Goal: Task Accomplishment & Management: Use online tool/utility

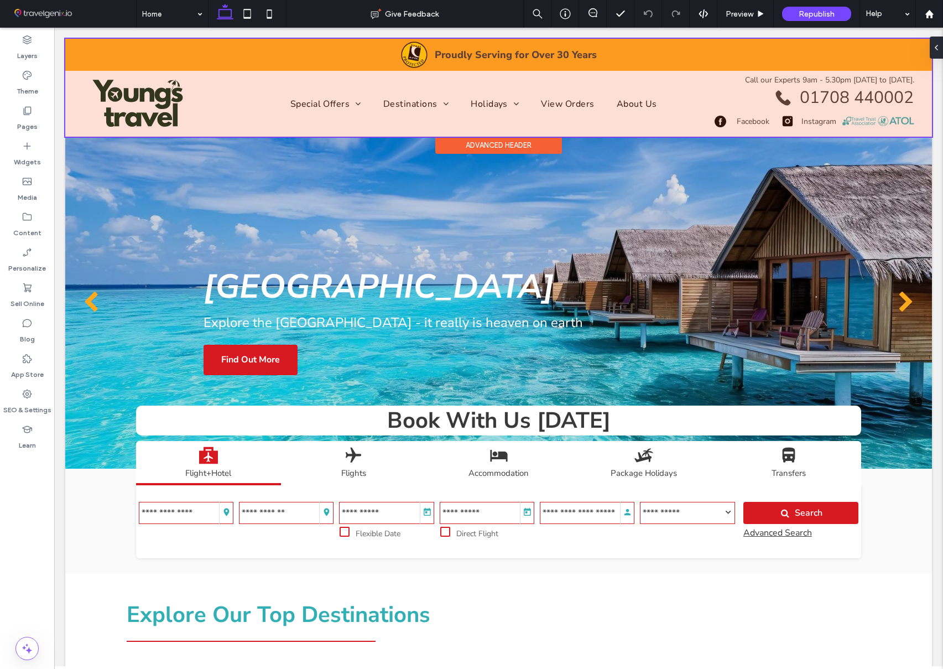
click at [412, 100] on div at bounding box center [498, 88] width 867 height 98
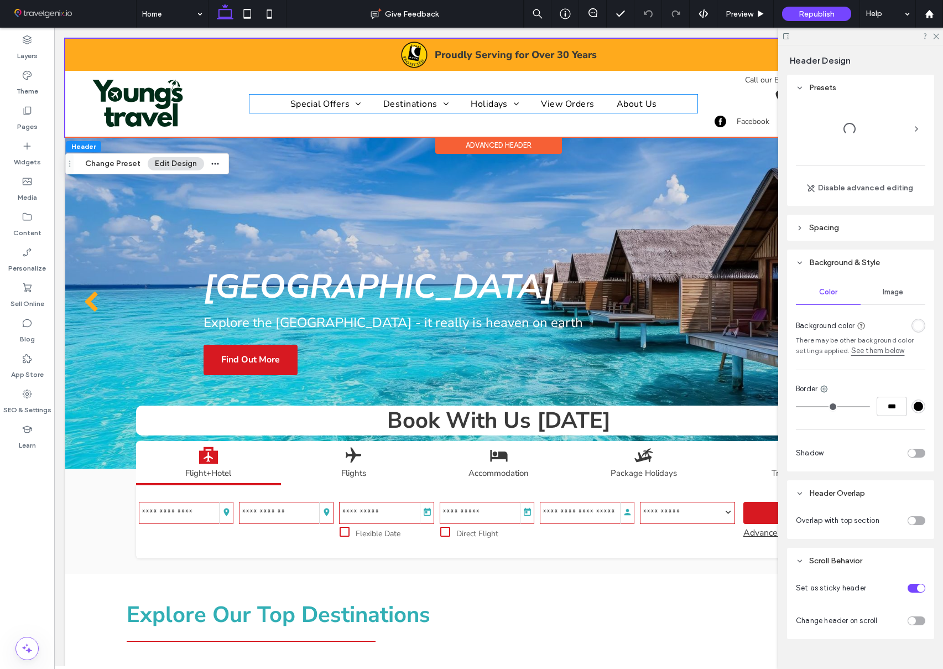
scroll to position [5, 0]
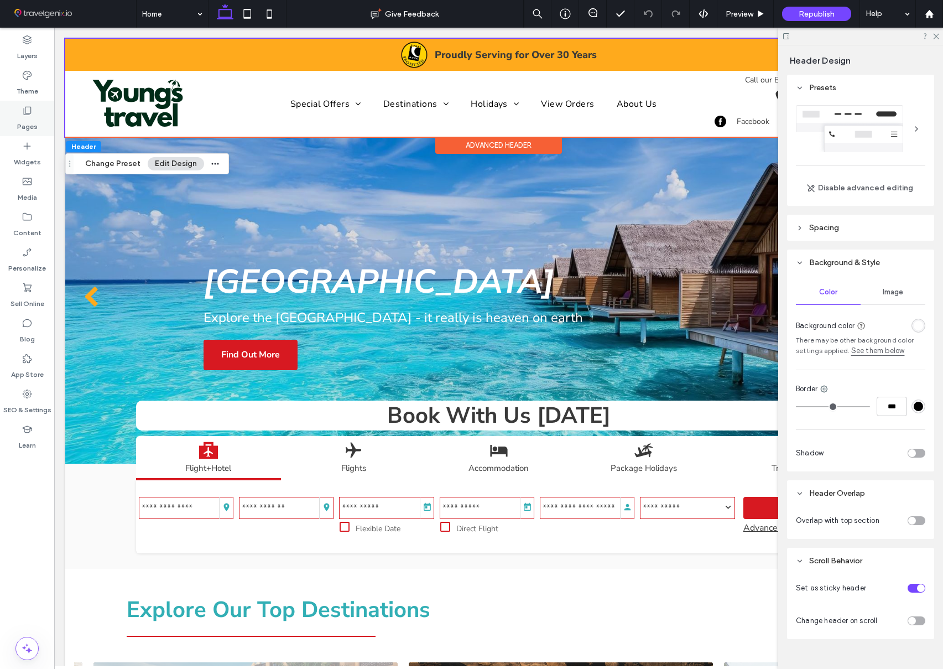
click at [29, 113] on use at bounding box center [28, 111] width 8 height 8
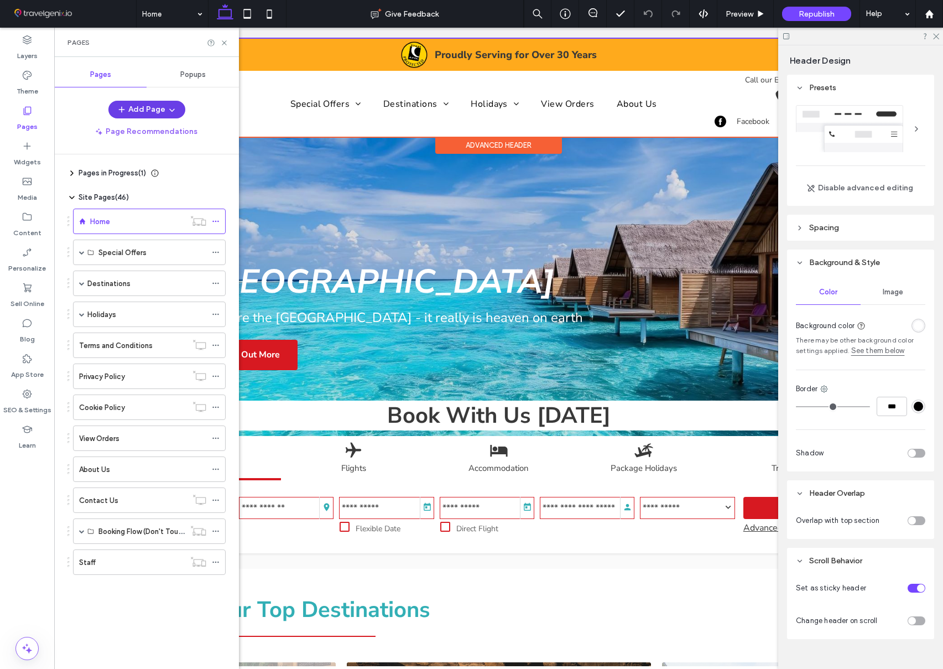
click at [143, 108] on button "Add Page" at bounding box center [146, 110] width 77 height 18
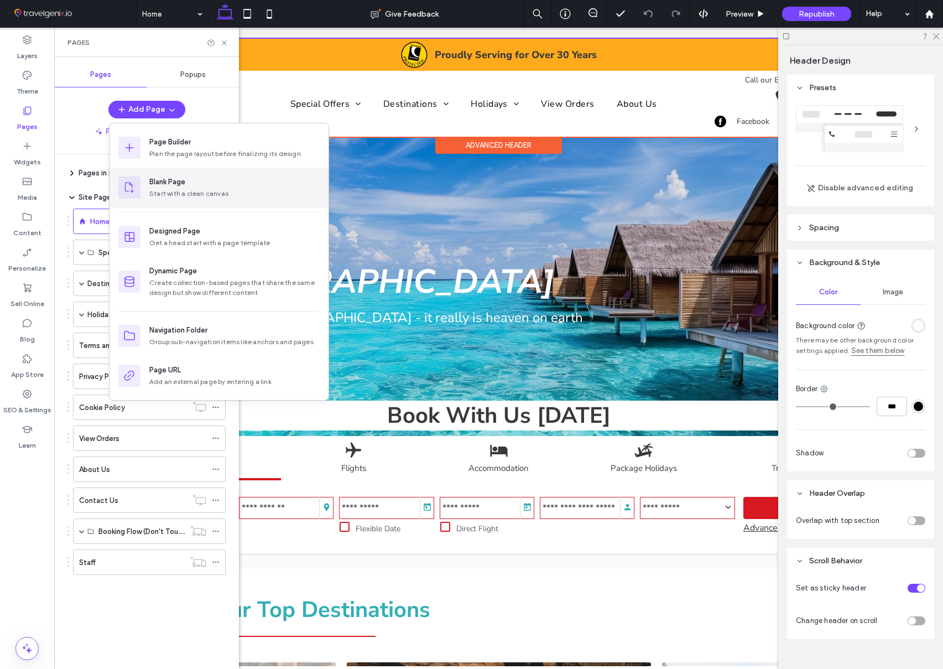
click at [164, 185] on div "Blank Page" at bounding box center [167, 181] width 36 height 11
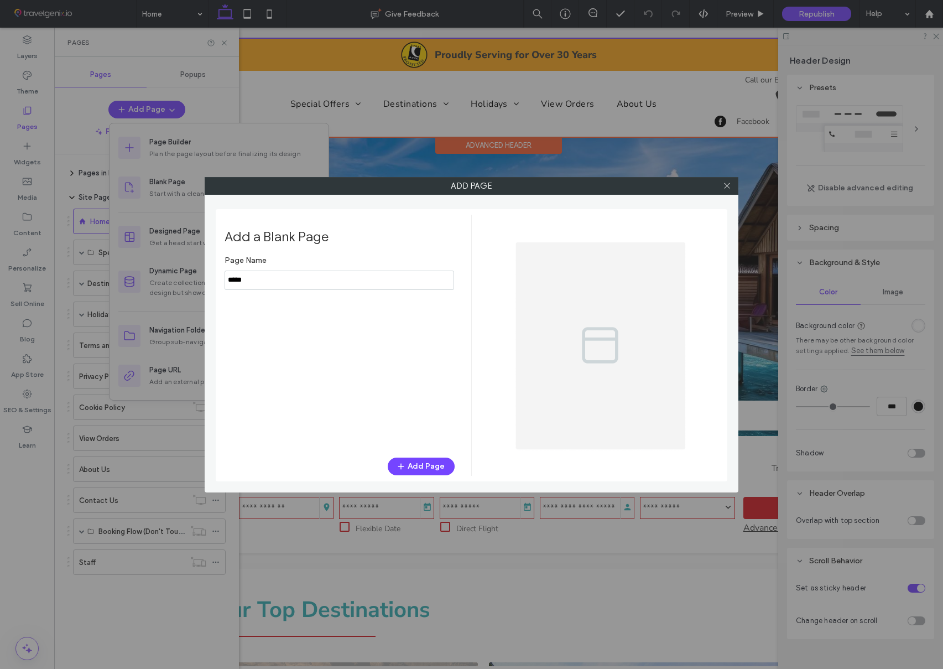
click at [264, 277] on input "notEmpty" at bounding box center [339, 279] width 229 height 19
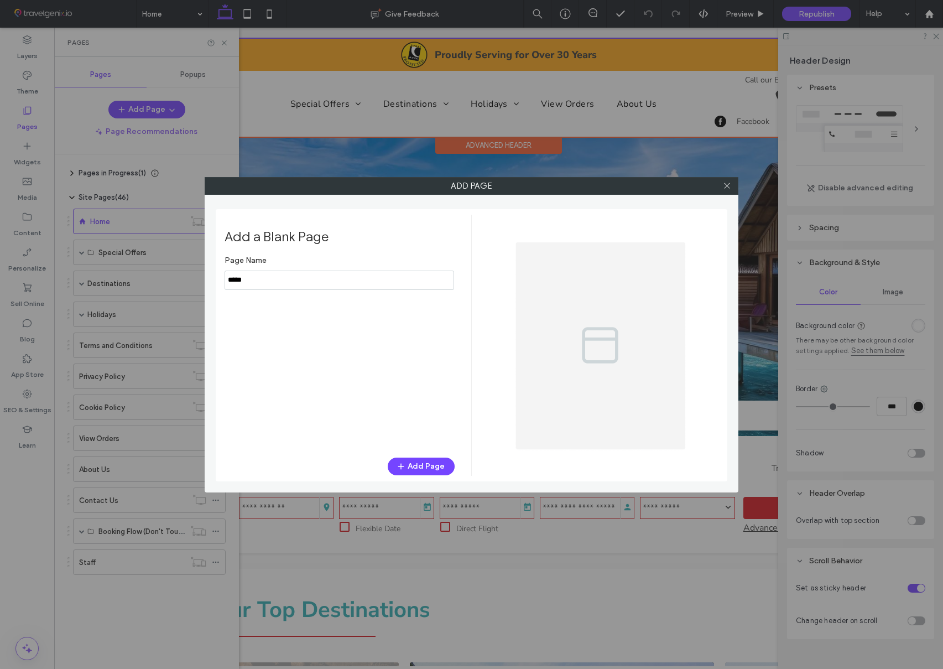
click at [264, 277] on input "notEmpty" at bounding box center [339, 279] width 229 height 19
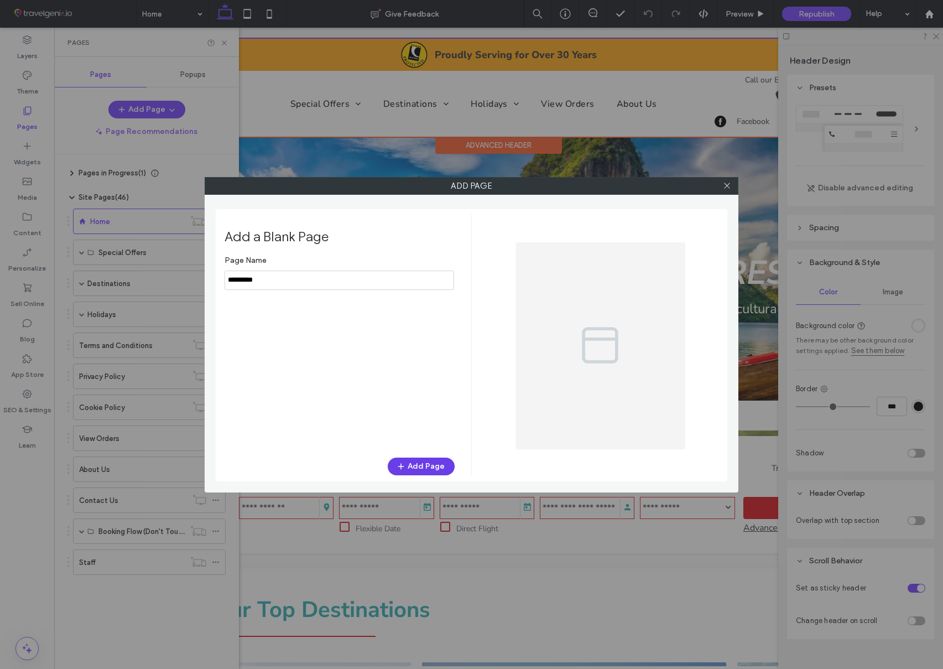
type input "*********"
click at [422, 462] on button "Add Page" at bounding box center [421, 466] width 67 height 18
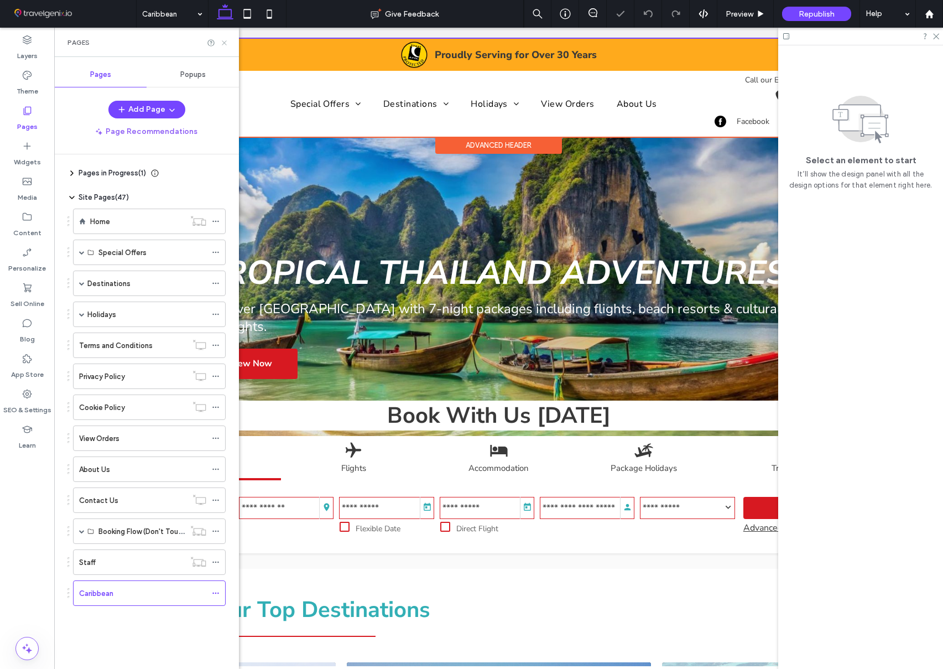
click at [223, 40] on icon at bounding box center [224, 43] width 8 height 8
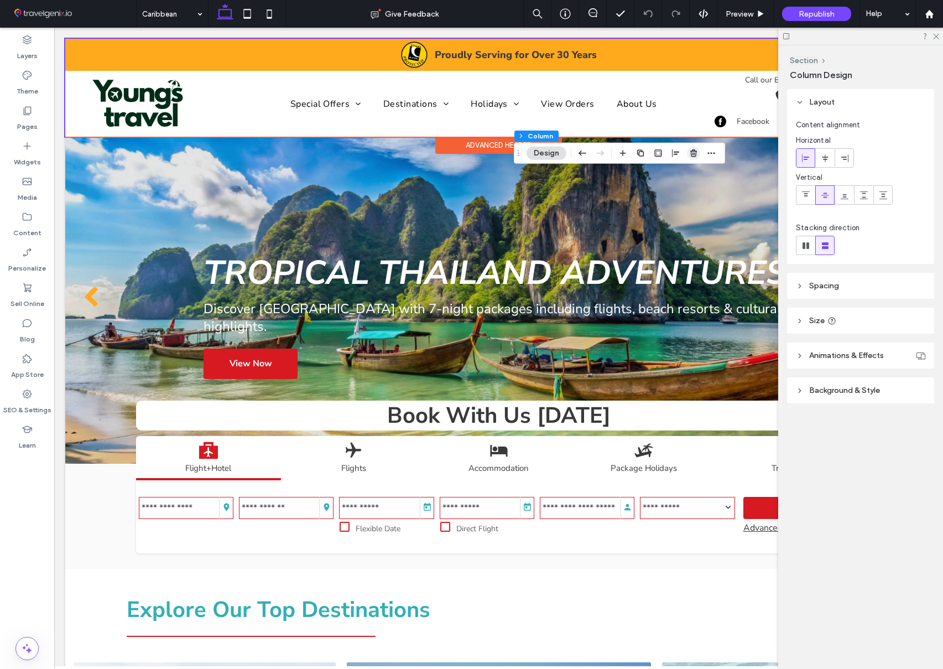
click at [695, 149] on icon "button" at bounding box center [693, 153] width 9 height 9
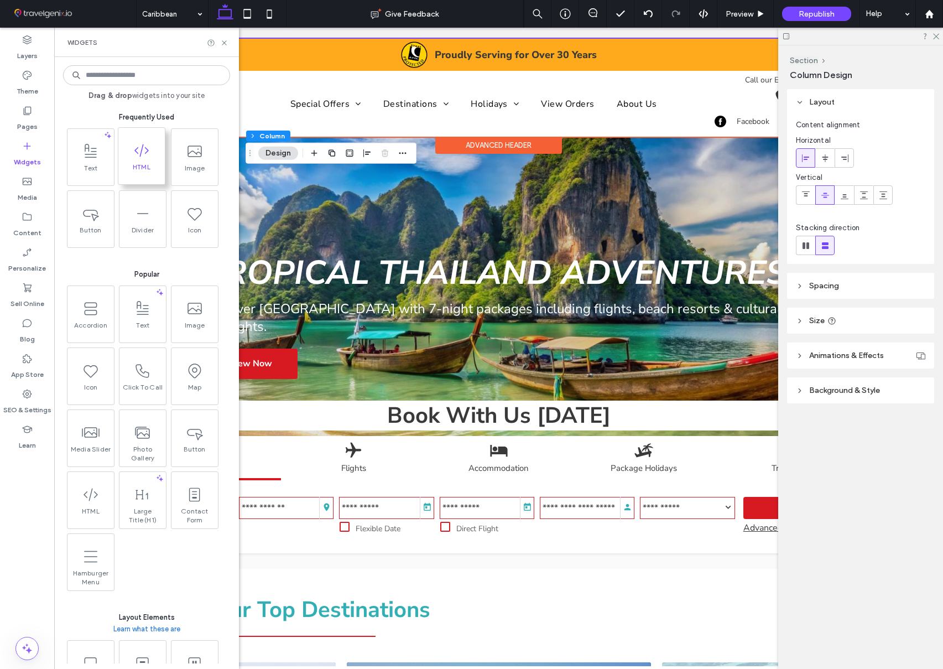
click at [154, 166] on span "HTML" at bounding box center [141, 170] width 46 height 15
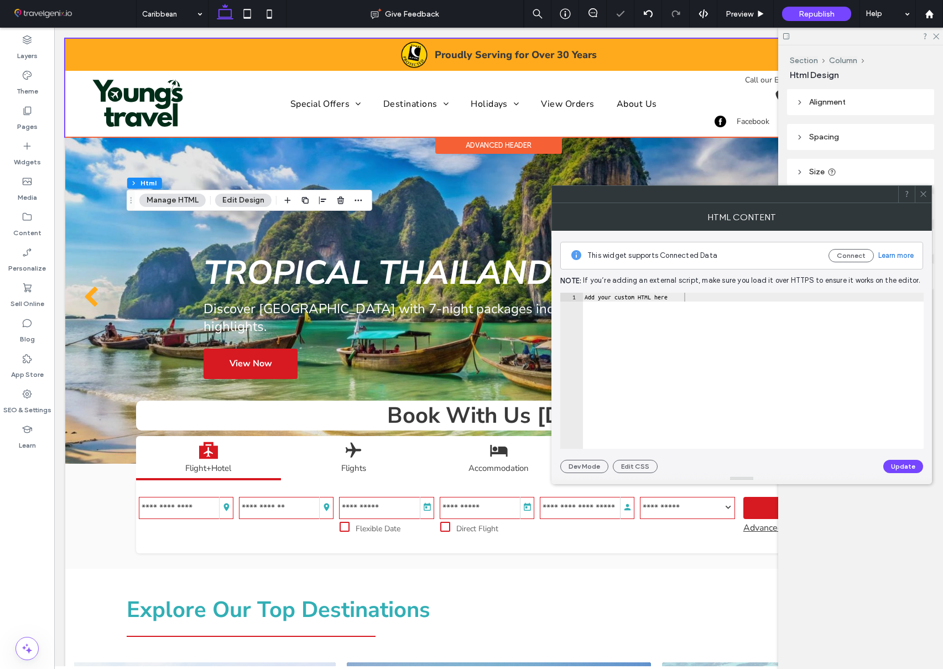
click at [608, 295] on div "Add your custom HTML here" at bounding box center [752, 380] width 341 height 174
paste textarea "**********"
type textarea "**********"
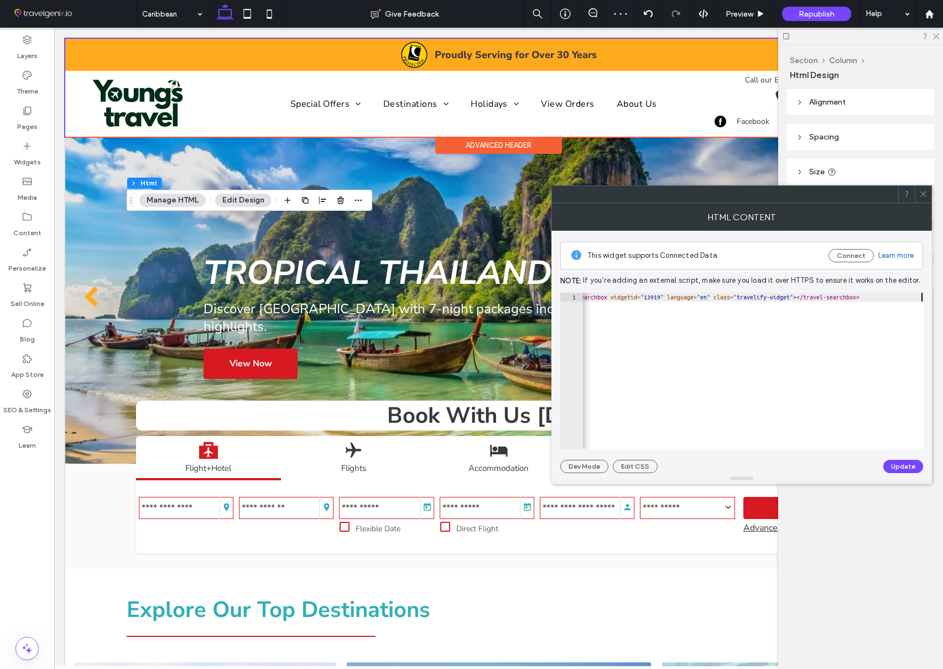
scroll to position [0, 34]
click at [893, 471] on button "Update" at bounding box center [903, 466] width 40 height 13
drag, startPoint x: 925, startPoint y: 194, endPoint x: 919, endPoint y: 194, distance: 5.6
click at [925, 194] on icon at bounding box center [923, 194] width 8 height 8
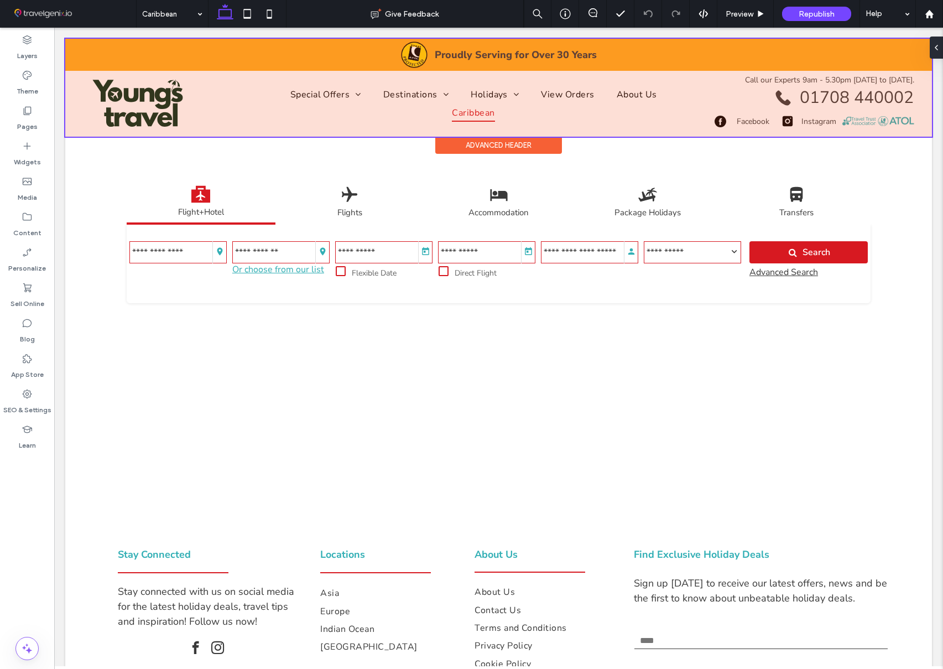
scroll to position [1, 0]
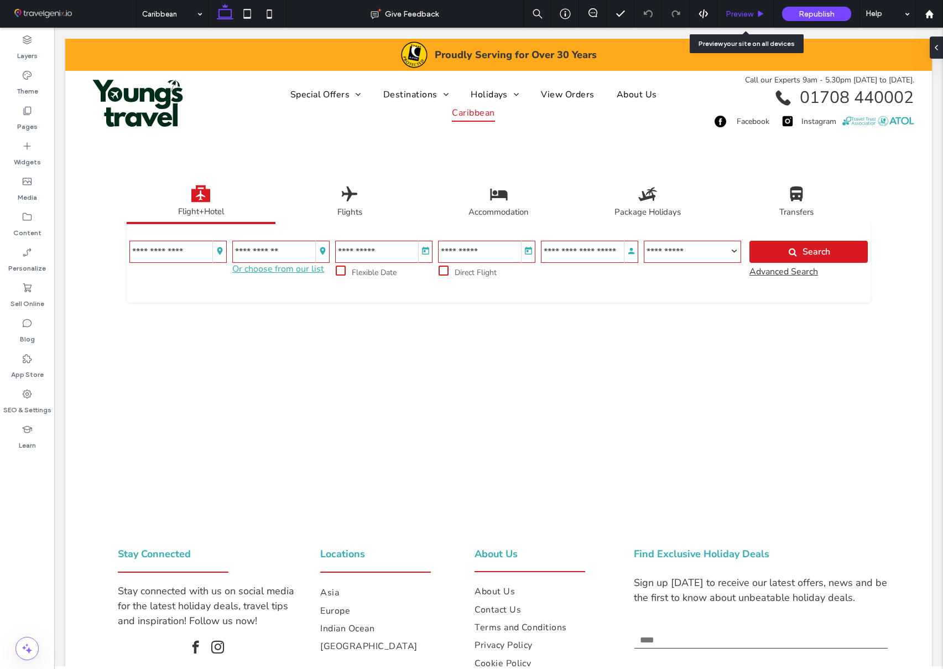
click at [735, 12] on span "Preview" at bounding box center [740, 13] width 28 height 9
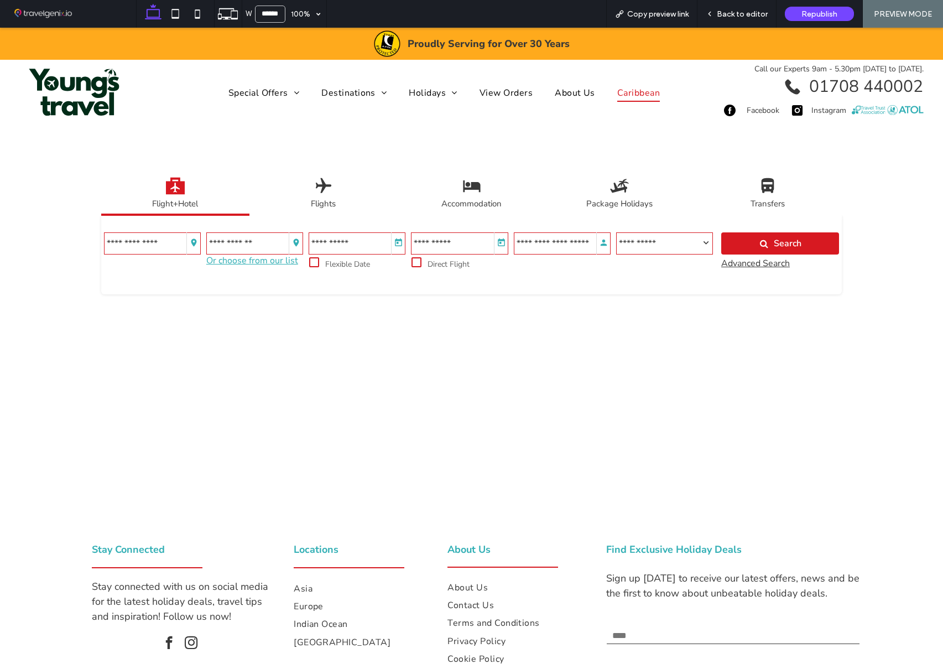
click at [229, 240] on input "Menu" at bounding box center [254, 243] width 97 height 22
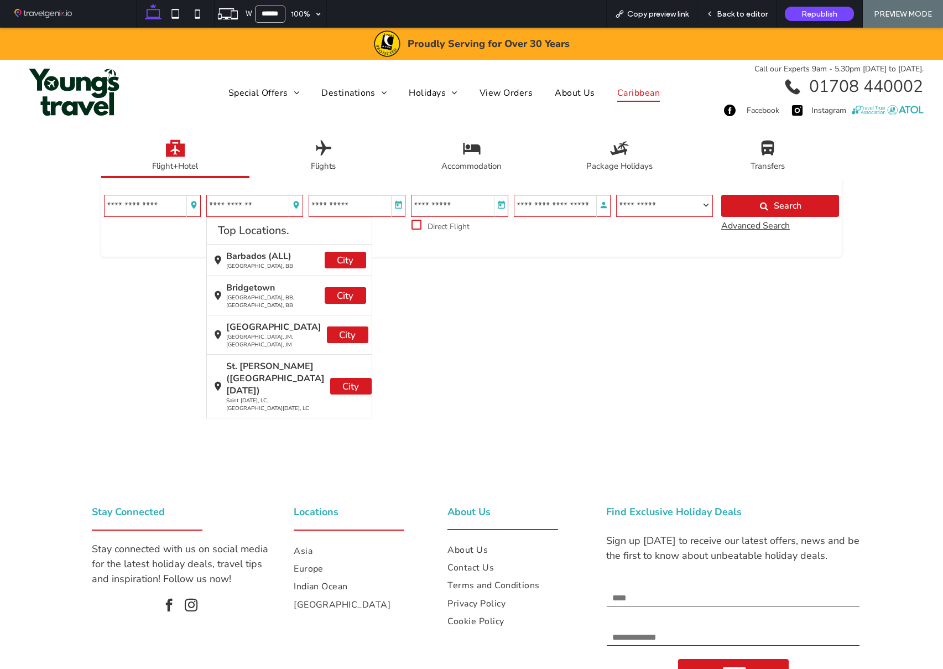
scroll to position [39, 0]
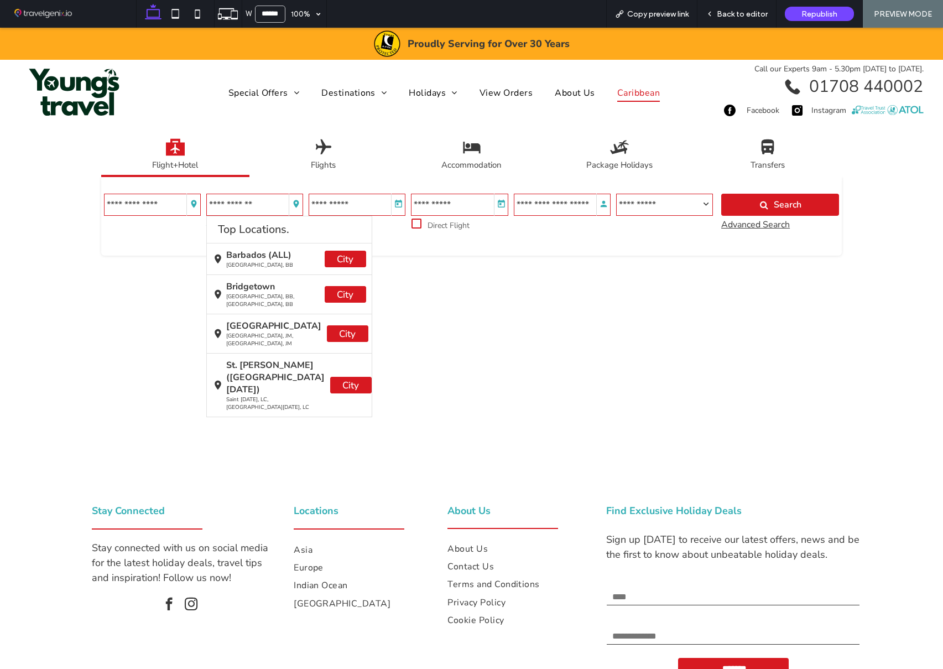
click at [389, 248] on div "Round Trip One Way Multi City Top Locations." at bounding box center [471, 216] width 741 height 79
type input "**********"
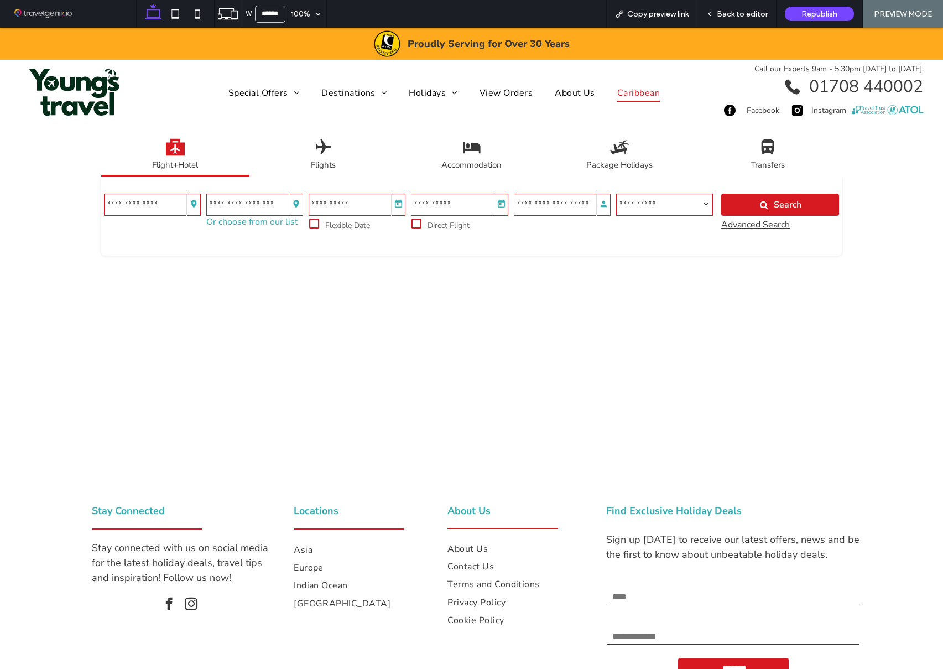
click at [243, 222] on p "Or choose from our list" at bounding box center [252, 222] width 92 height 12
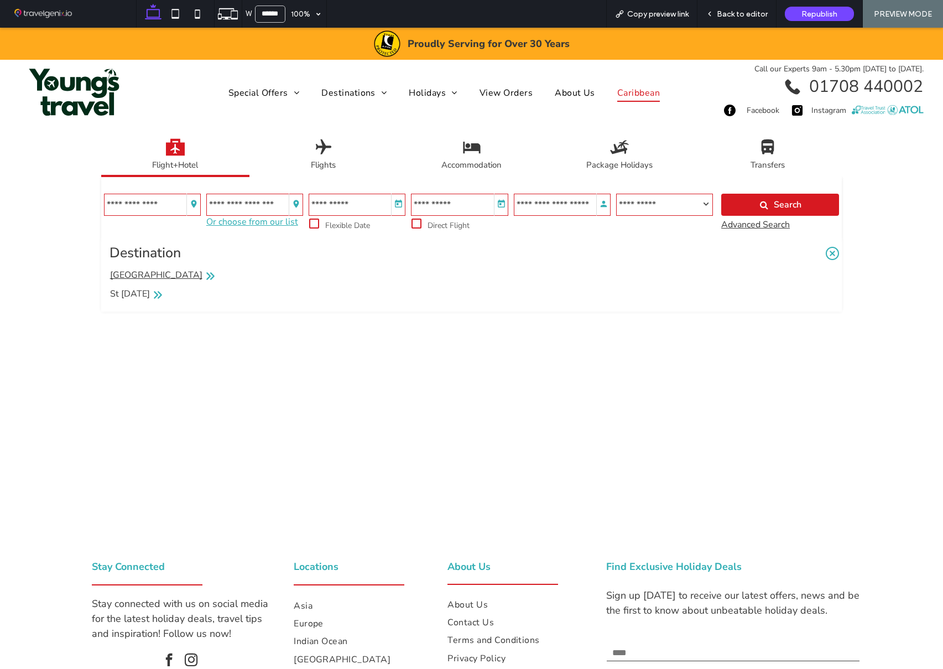
click at [135, 270] on li "Barbados" at bounding box center [163, 277] width 114 height 19
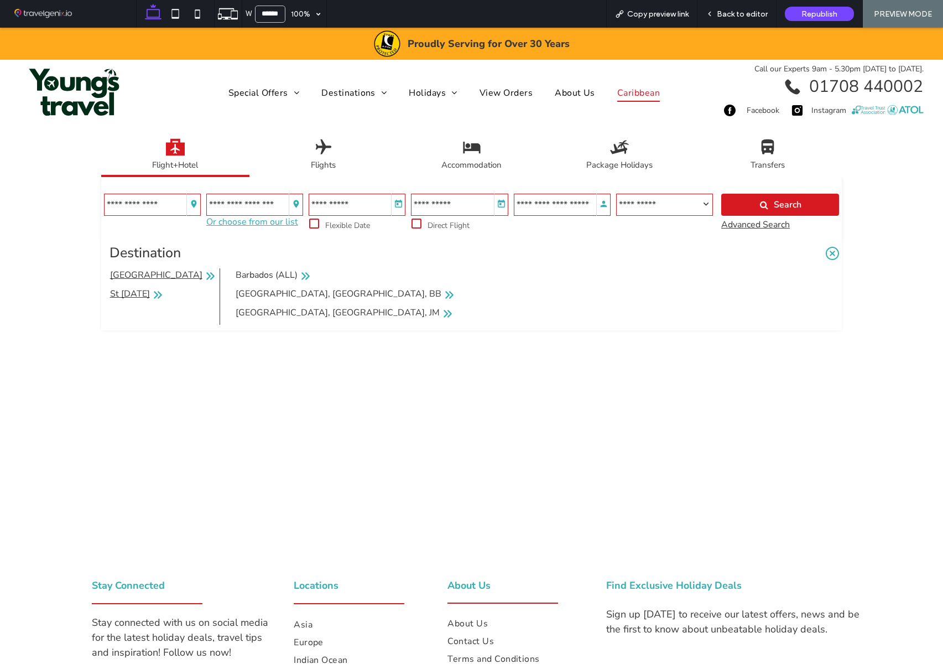
click at [136, 290] on li "St Lucia" at bounding box center [136, 296] width 61 height 19
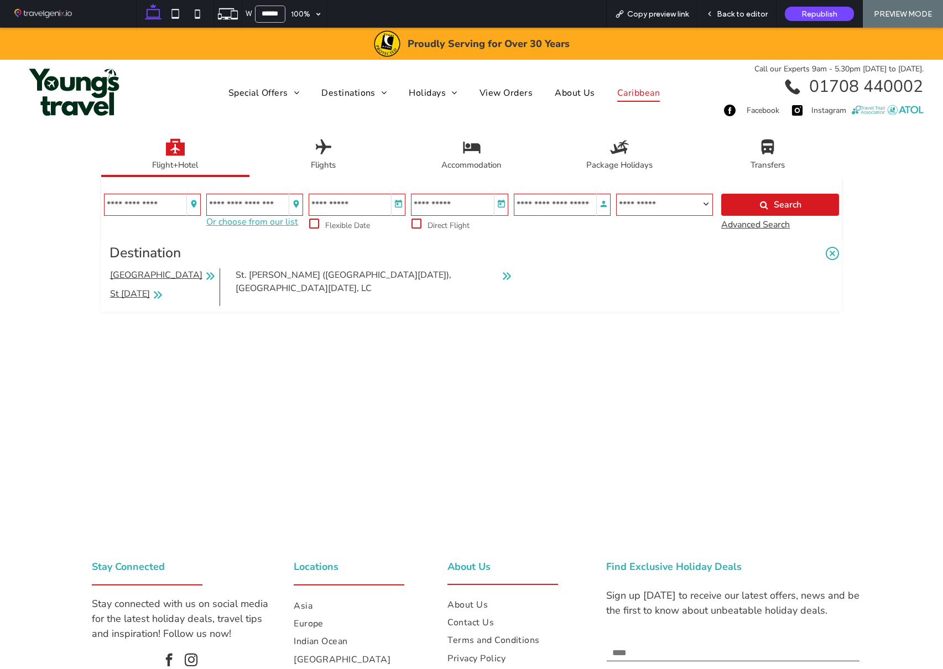
click at [136, 272] on li "Barbados" at bounding box center [163, 277] width 114 height 19
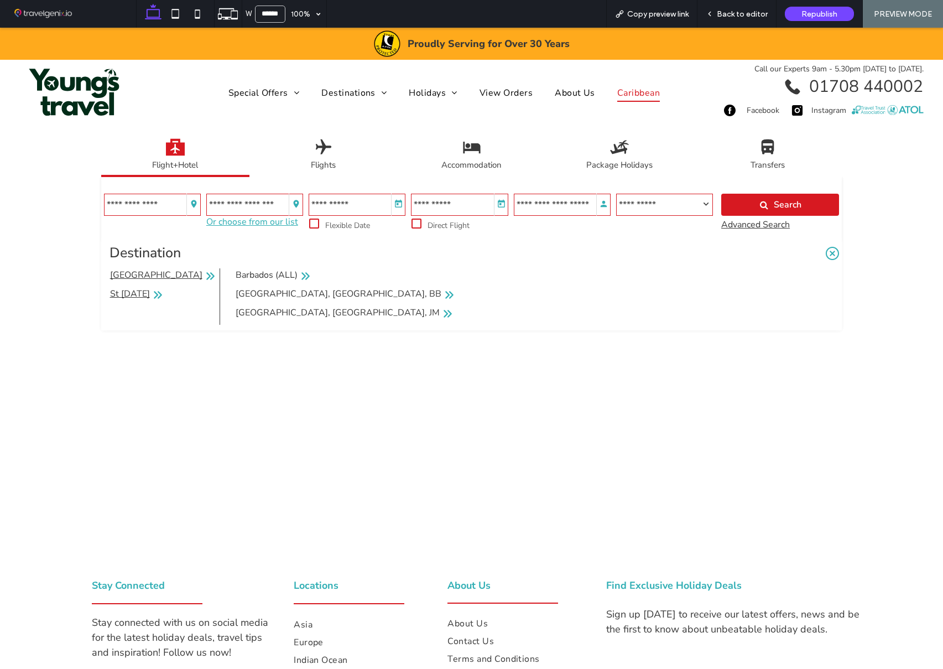
click at [132, 296] on li "St Lucia" at bounding box center [136, 296] width 61 height 19
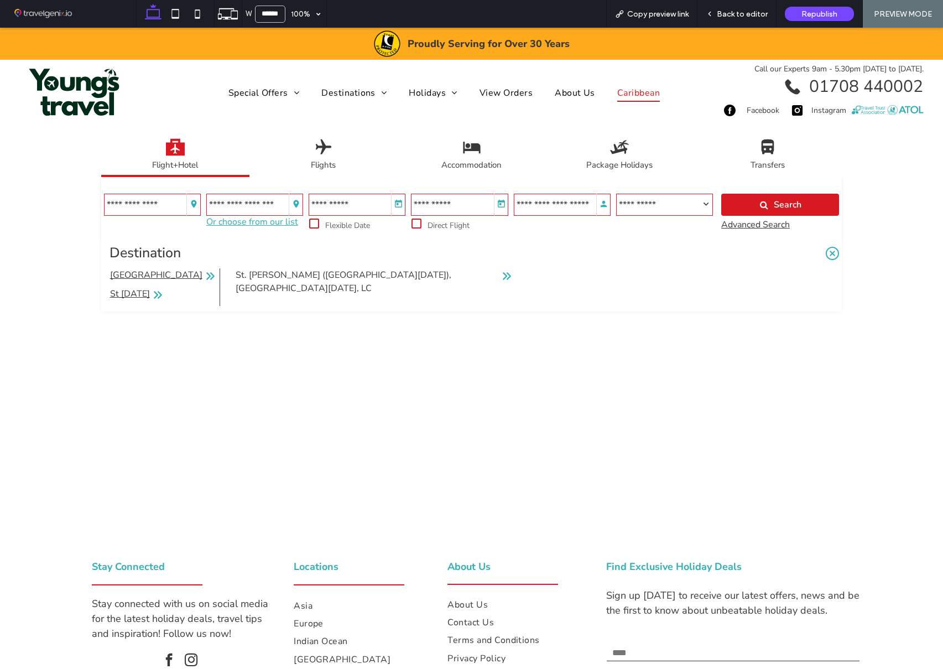
click at [135, 275] on li "Barbados" at bounding box center [163, 277] width 114 height 19
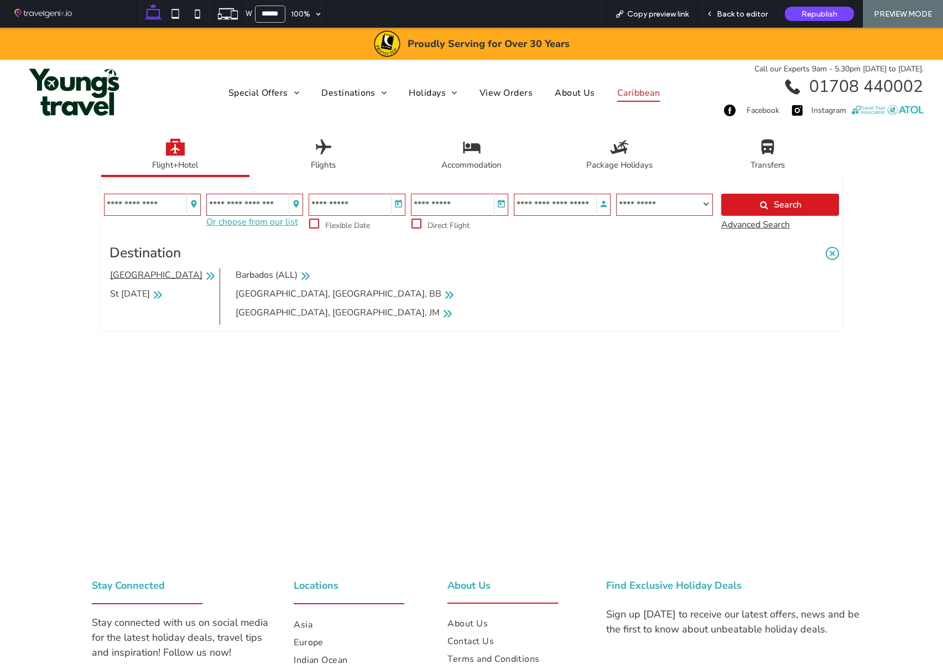
scroll to position [40, 0]
click at [755, 9] on span "Back to editor" at bounding box center [742, 13] width 51 height 9
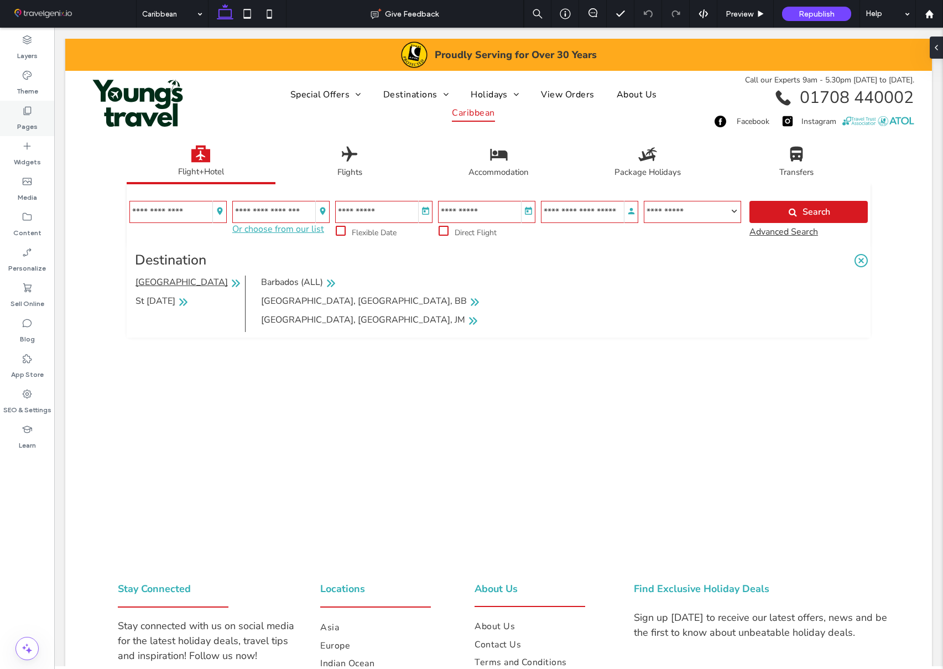
click at [26, 117] on label "Pages" at bounding box center [27, 123] width 20 height 15
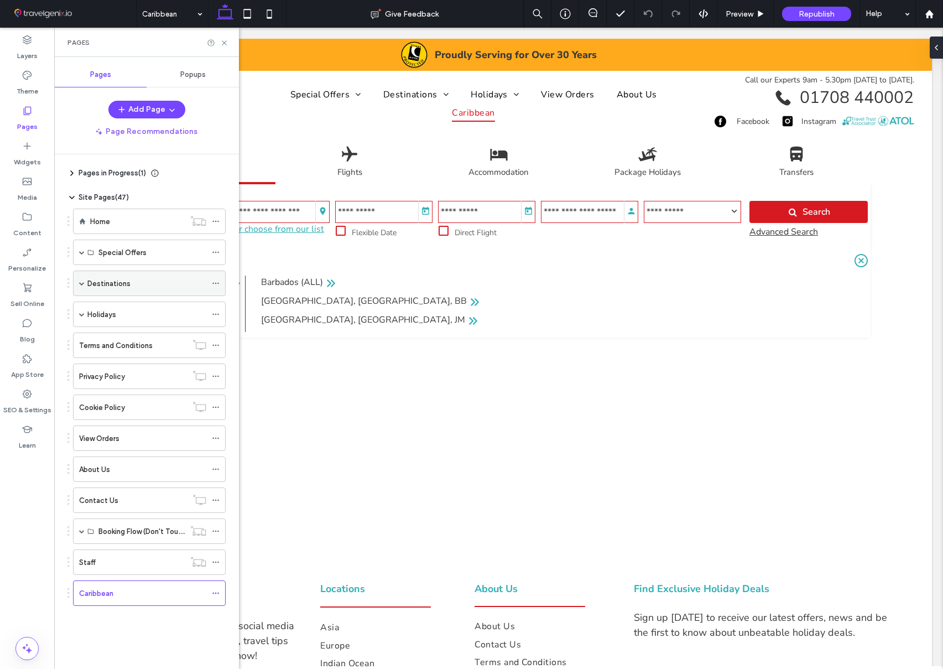
click at [84, 284] on span at bounding box center [82, 283] width 6 height 6
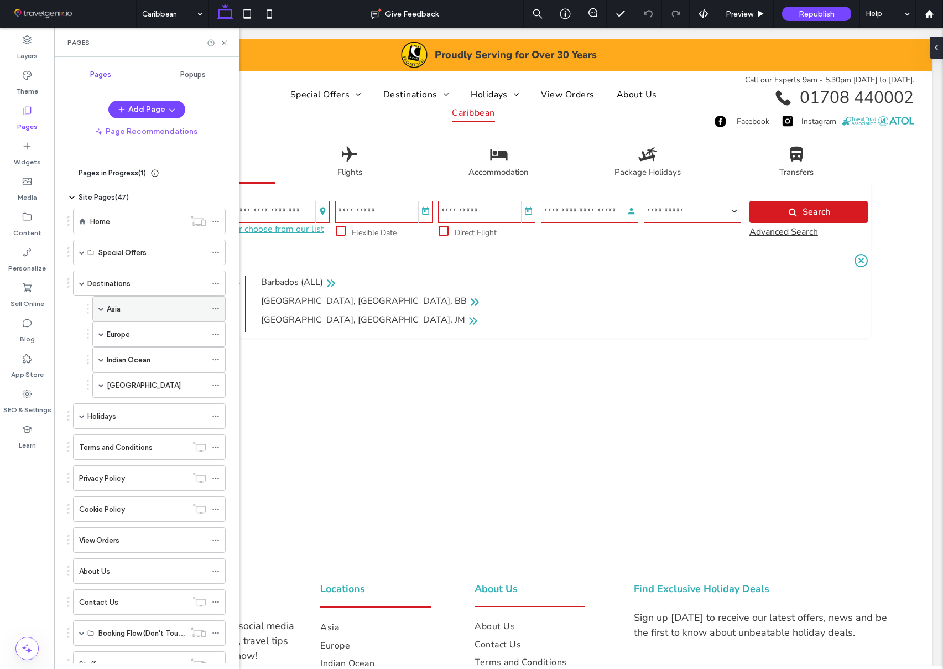
click at [106, 310] on div "Asia" at bounding box center [158, 308] width 133 height 25
click at [102, 309] on span at bounding box center [101, 309] width 6 height 6
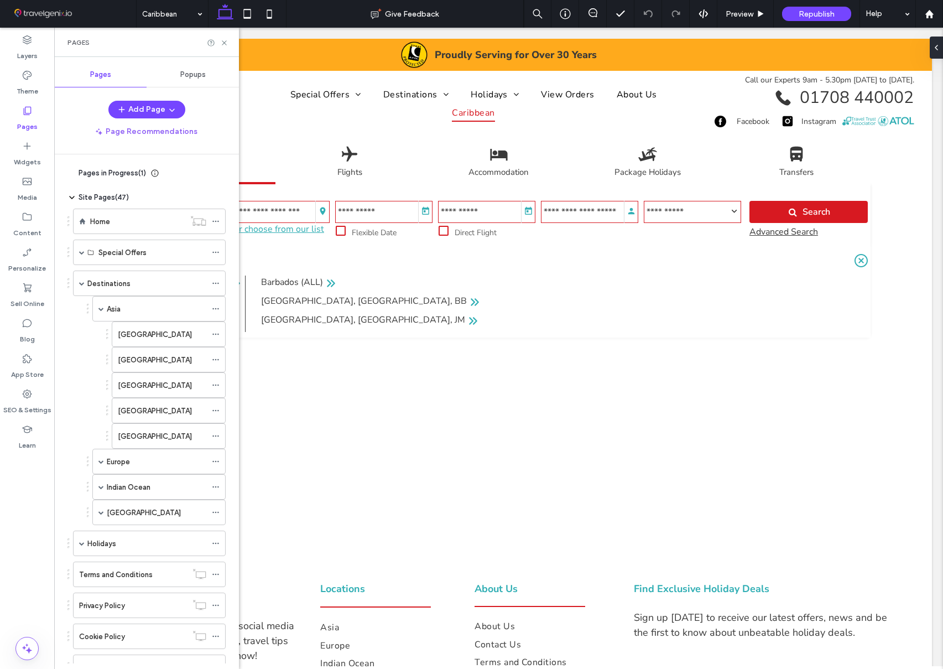
click at [138, 335] on label "[GEOGRAPHIC_DATA]" at bounding box center [155, 334] width 74 height 19
click at [225, 43] on icon at bounding box center [224, 43] width 8 height 8
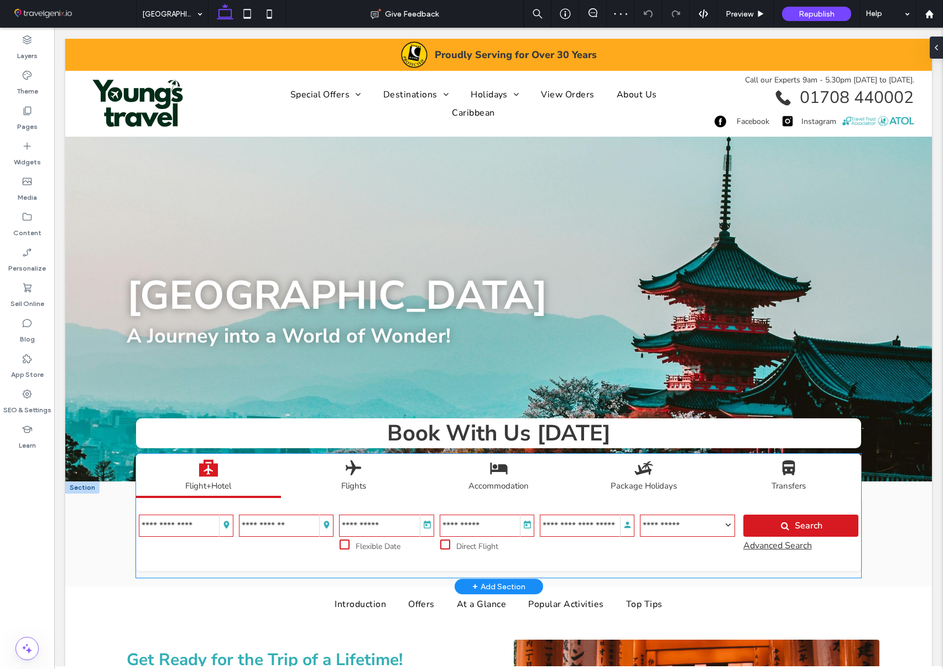
click at [191, 505] on div "Round Trip One Way Multi City Top Locations." at bounding box center [499, 534] width 726 height 73
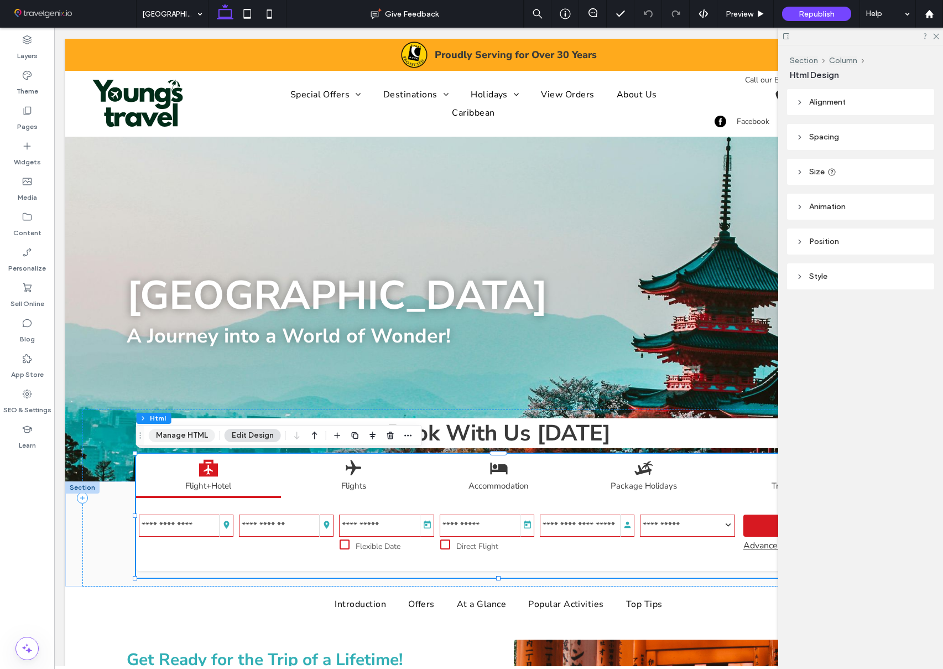
click at [198, 435] on button "Manage HTML" at bounding box center [182, 435] width 66 height 13
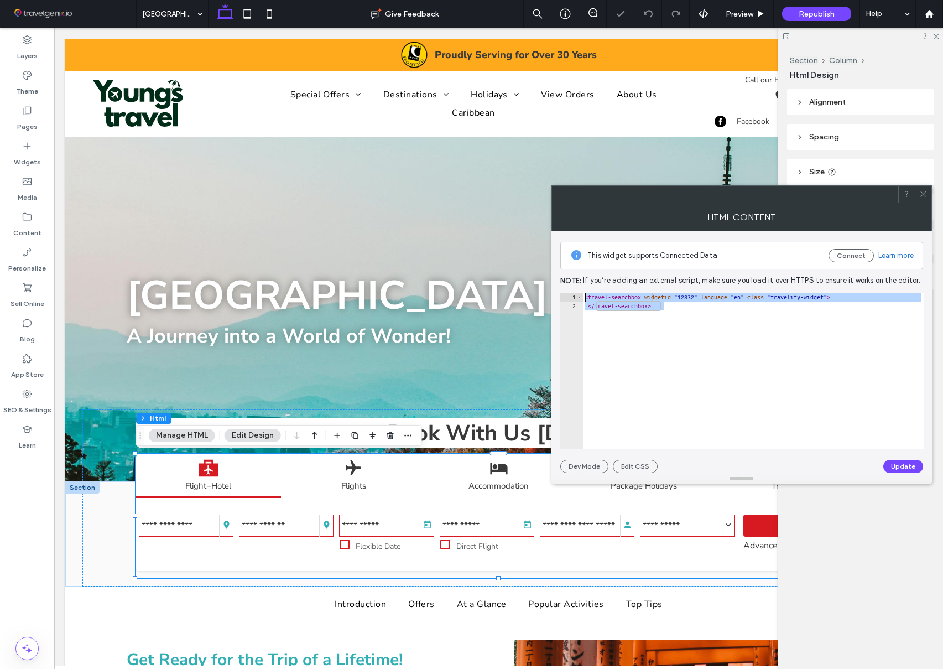
drag, startPoint x: 609, startPoint y: 298, endPoint x: 581, endPoint y: 289, distance: 29.9
click at [581, 289] on div "**********" at bounding box center [741, 352] width 363 height 242
paste textarea "Cursor at row 1"
type textarea "**********"
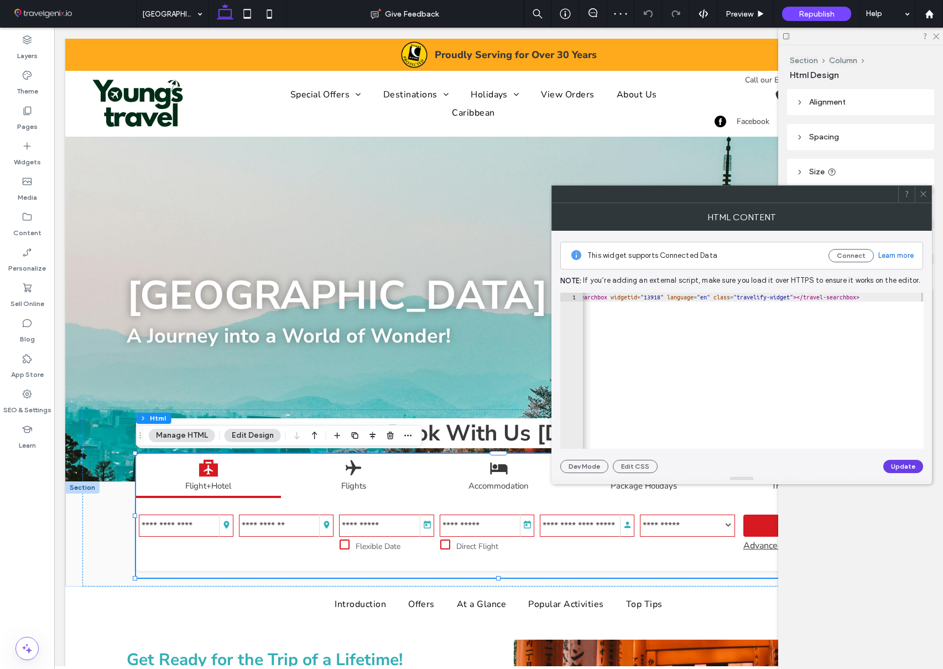
click at [907, 465] on button "Update" at bounding box center [903, 466] width 40 height 13
click at [924, 194] on icon at bounding box center [923, 194] width 8 height 8
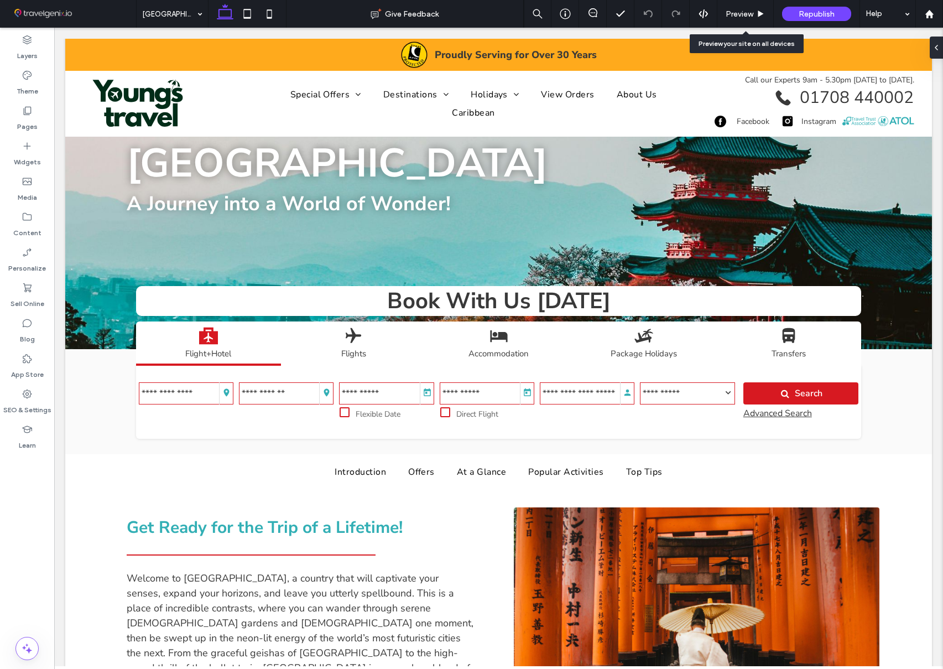
click at [744, 11] on span "Preview" at bounding box center [740, 13] width 28 height 9
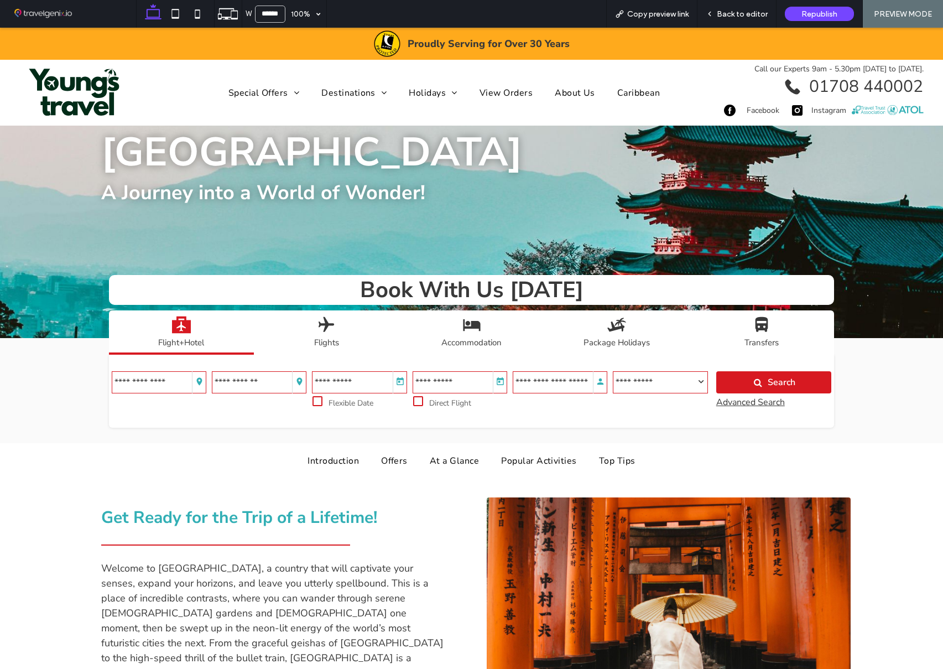
scroll to position [134, 0]
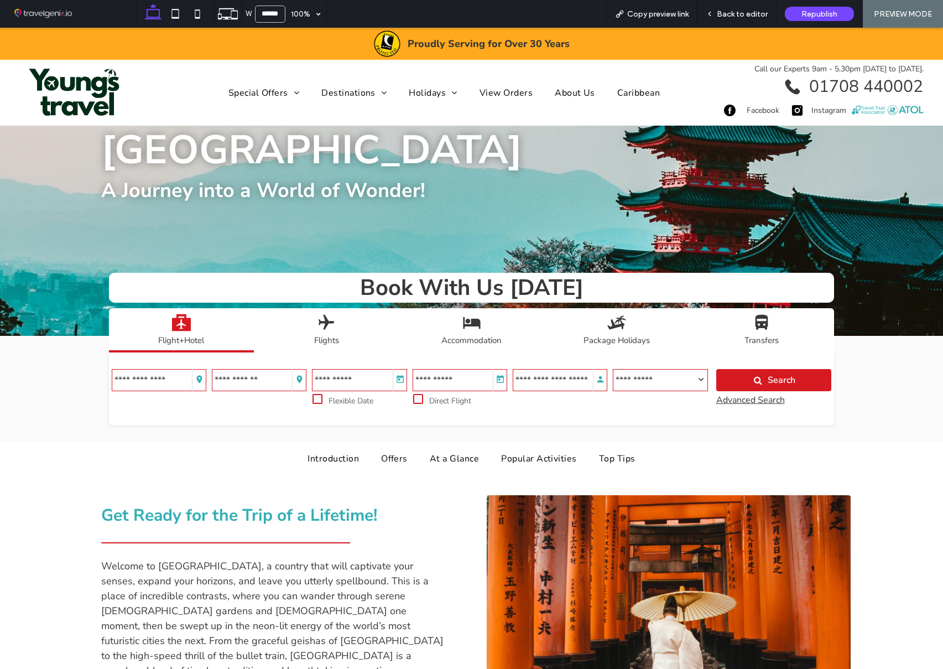
click at [243, 377] on input "Menu" at bounding box center [259, 380] width 95 height 22
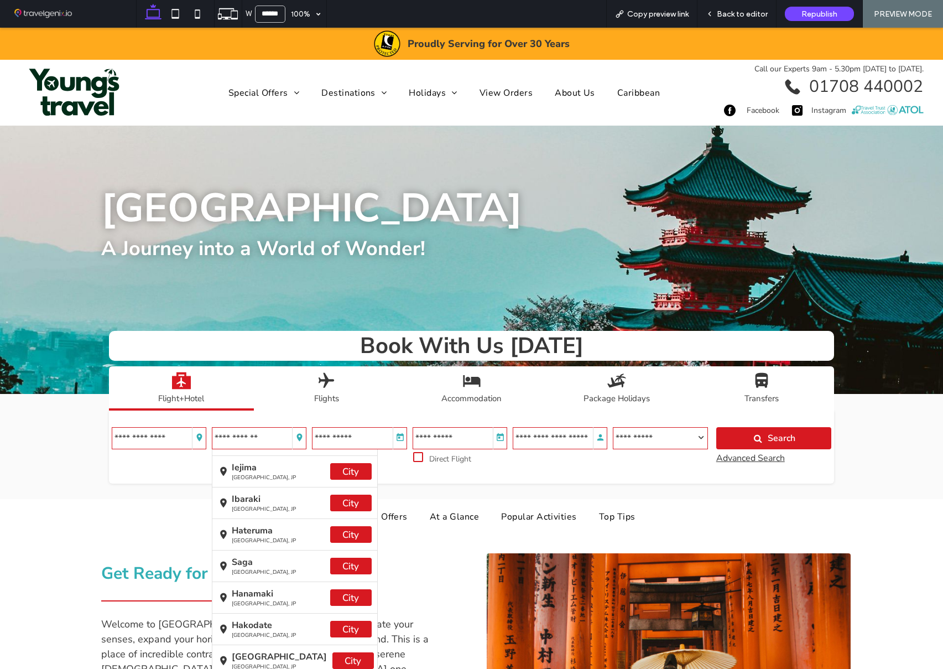
scroll to position [0, 0]
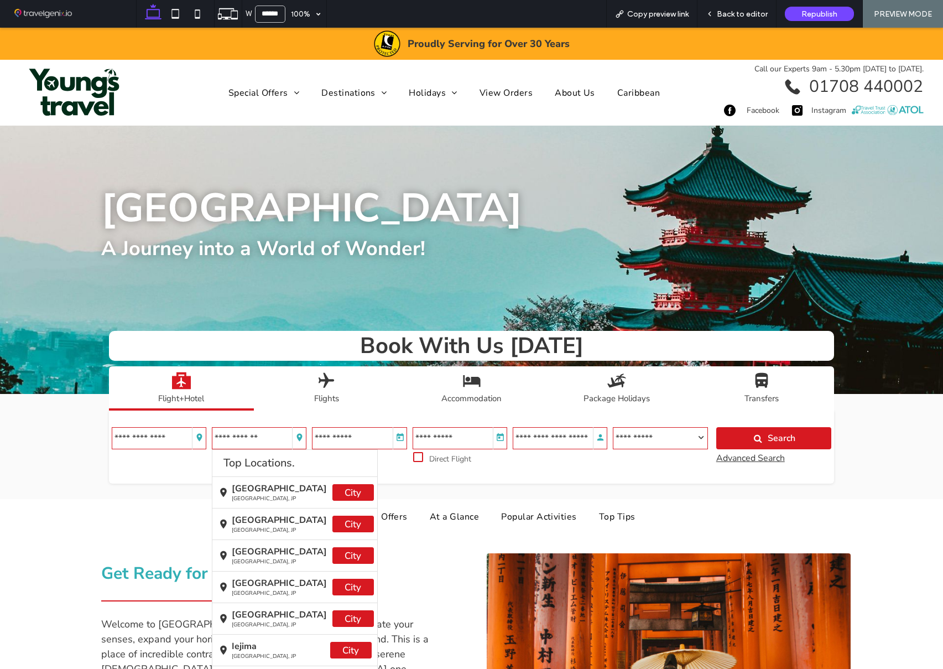
type input "*********"
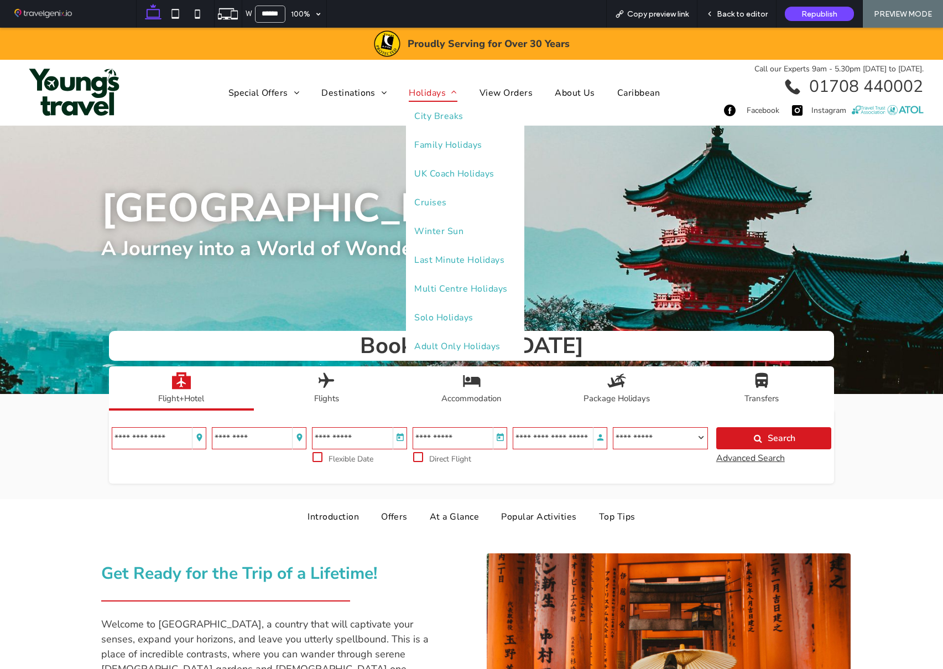
scroll to position [79, 0]
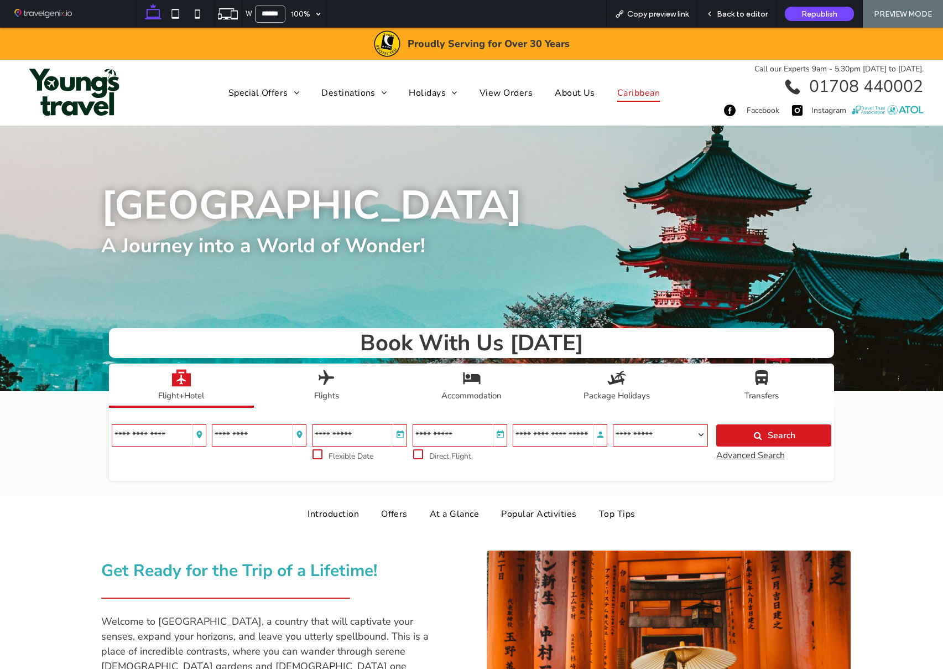
click at [635, 94] on span "Caribbean" at bounding box center [638, 93] width 43 height 18
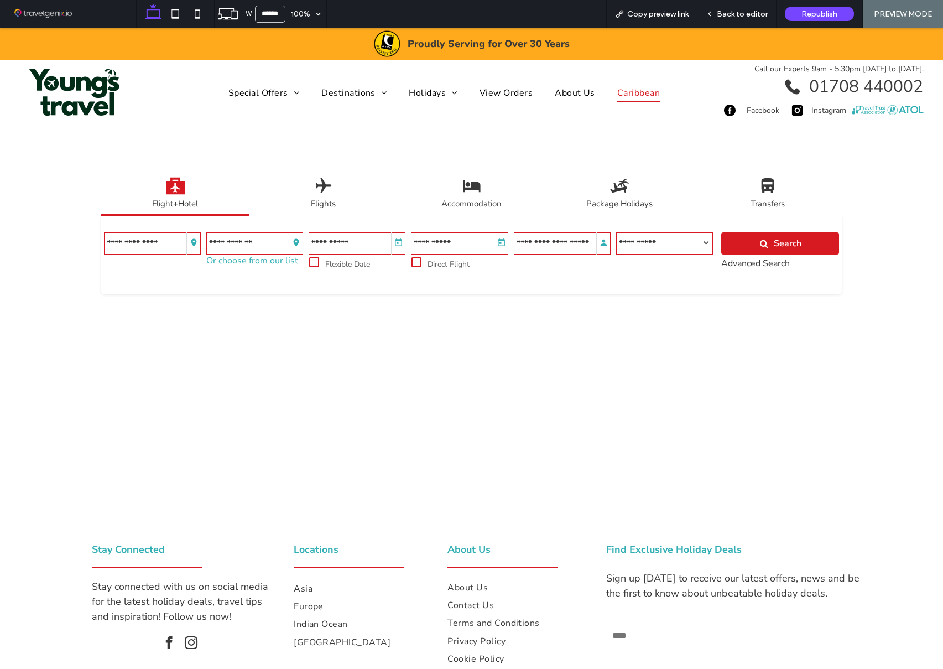
scroll to position [1, 0]
click at [249, 259] on p "Or choose from our list" at bounding box center [252, 260] width 92 height 12
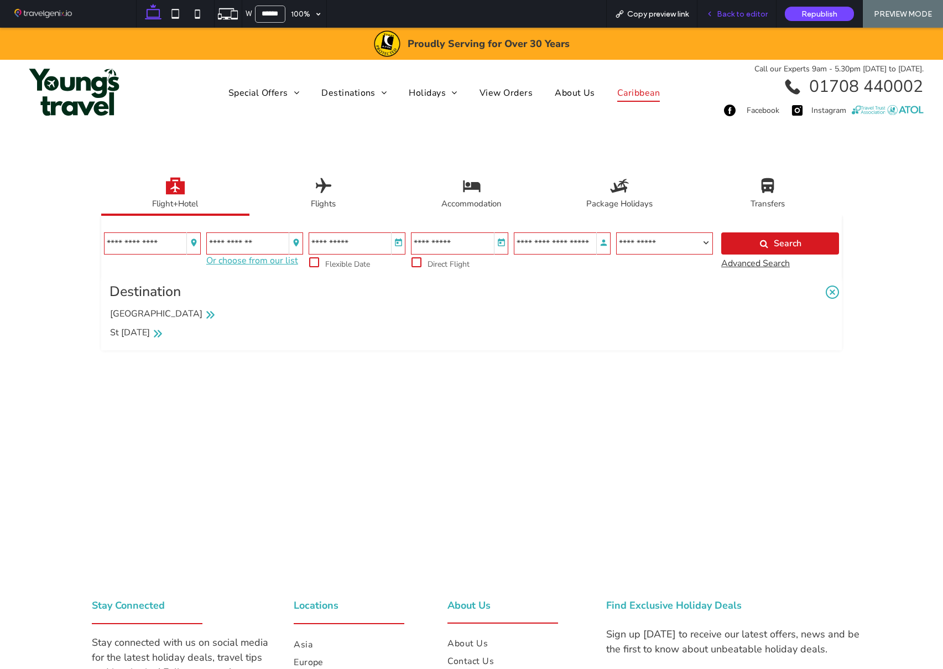
click at [732, 15] on span "Back to editor" at bounding box center [742, 13] width 51 height 9
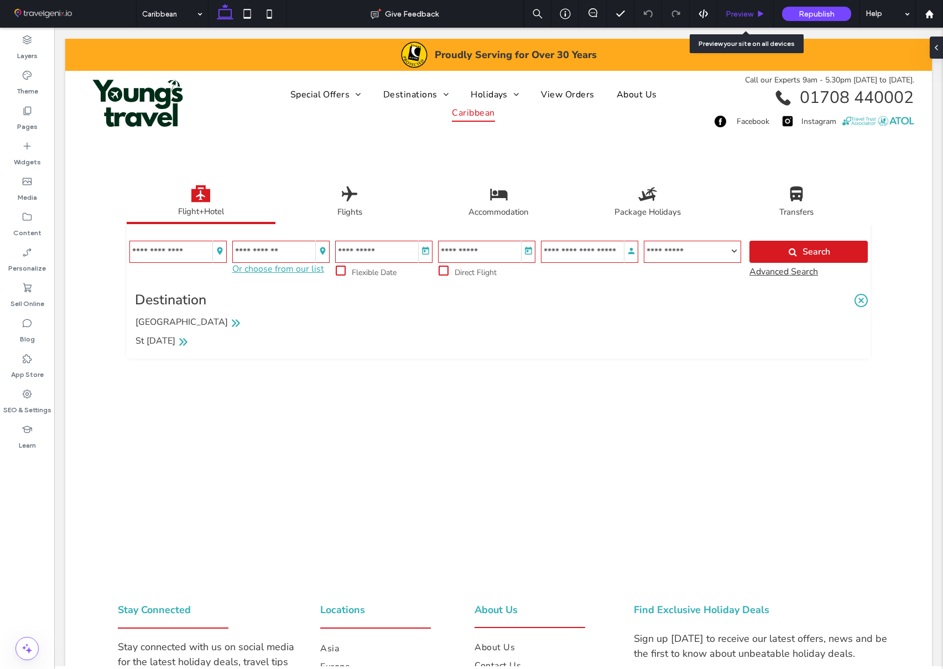
click at [754, 14] on div "Preview" at bounding box center [745, 13] width 56 height 9
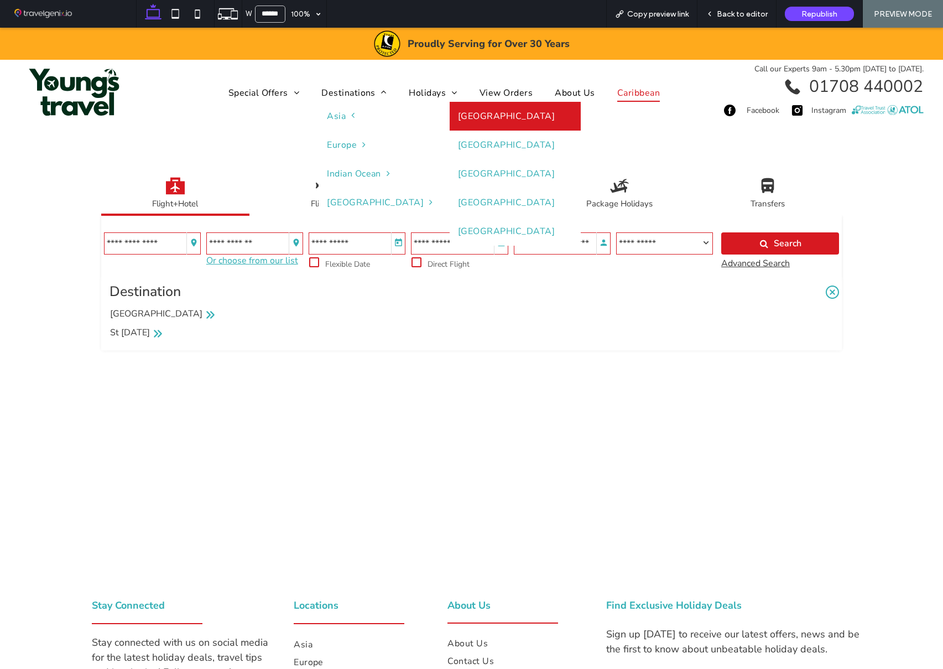
click at [450, 118] on link "[GEOGRAPHIC_DATA]" at bounding box center [515, 116] width 131 height 29
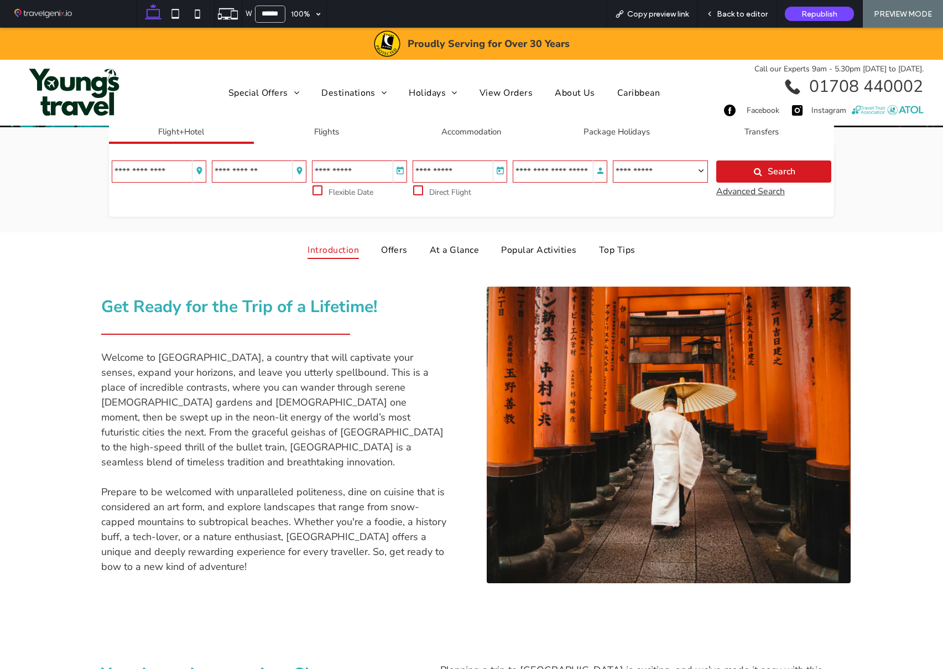
scroll to position [330, 0]
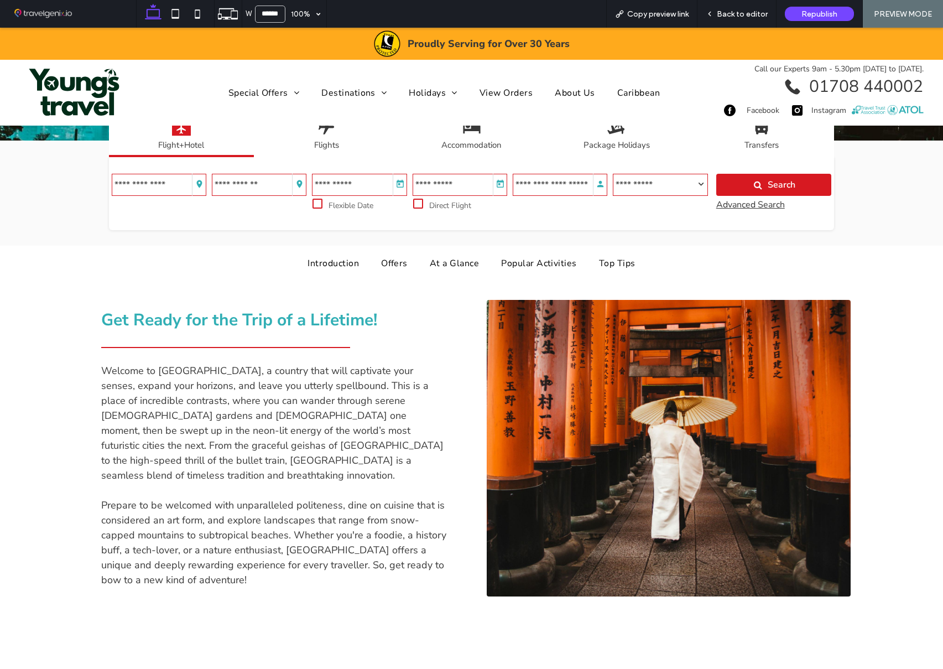
click at [232, 181] on input "Menu" at bounding box center [259, 185] width 95 height 22
type input "*"
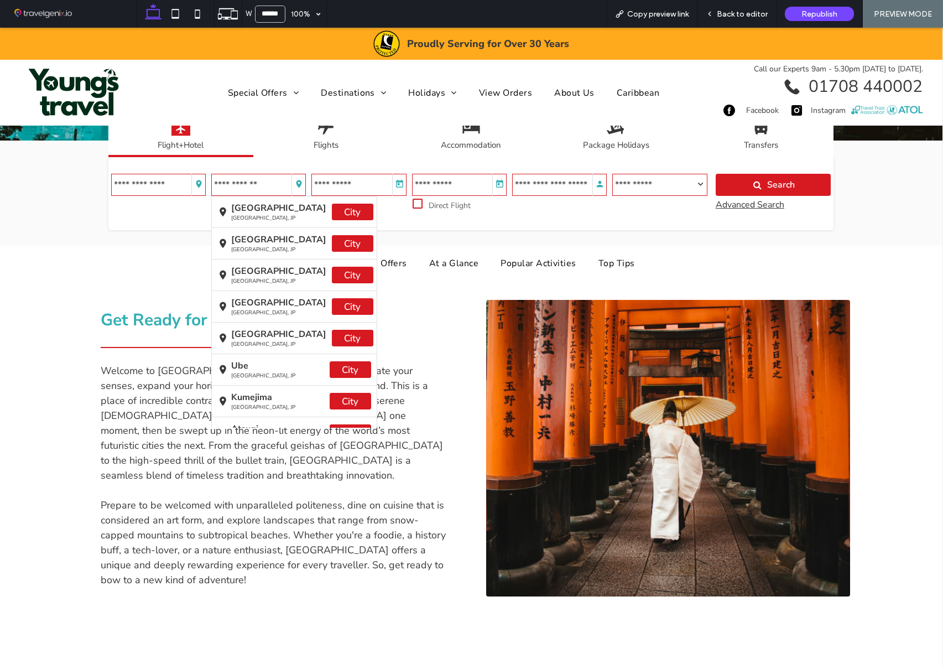
drag, startPoint x: 169, startPoint y: 212, endPoint x: 197, endPoint y: 209, distance: 27.8
click at [169, 212] on div "Top Locations. Top Locations. Tokyo Japan, JP City Japan, JP" at bounding box center [410, 194] width 604 height 40
type input "*********"
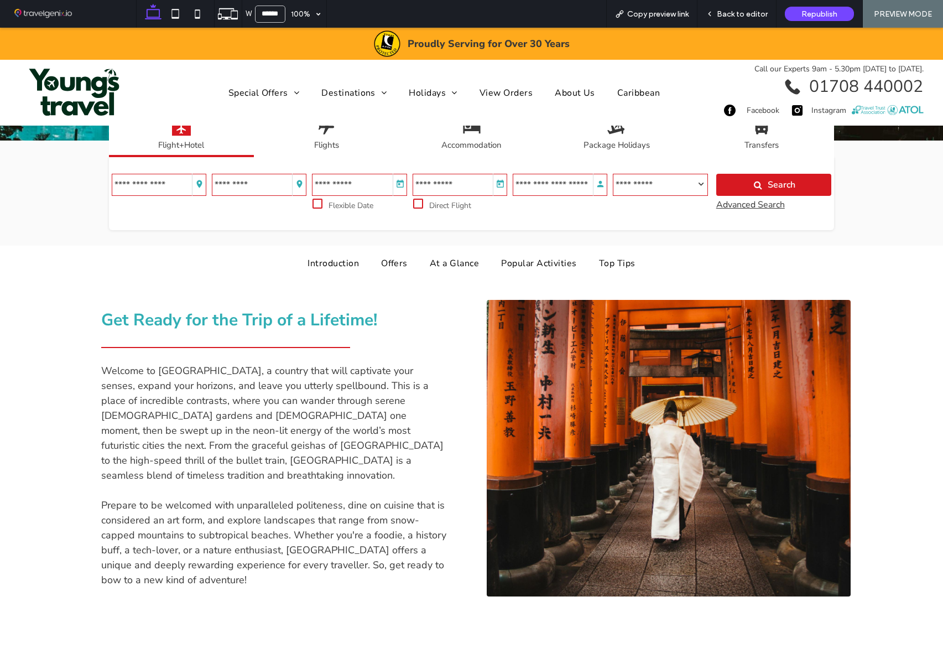
scroll to position [330, 0]
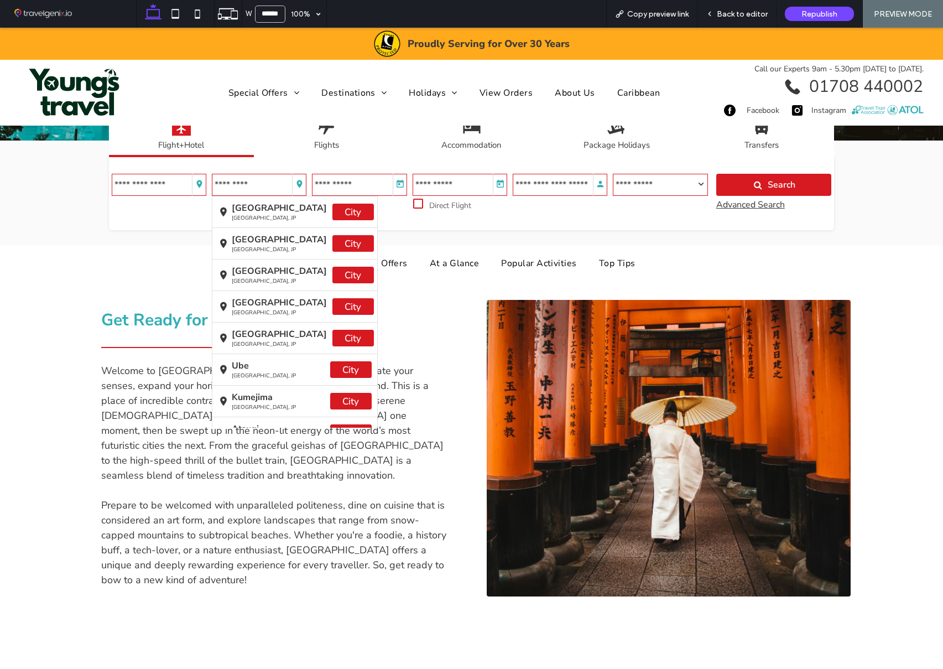
click at [251, 187] on input "Menu" at bounding box center [259, 185] width 95 height 22
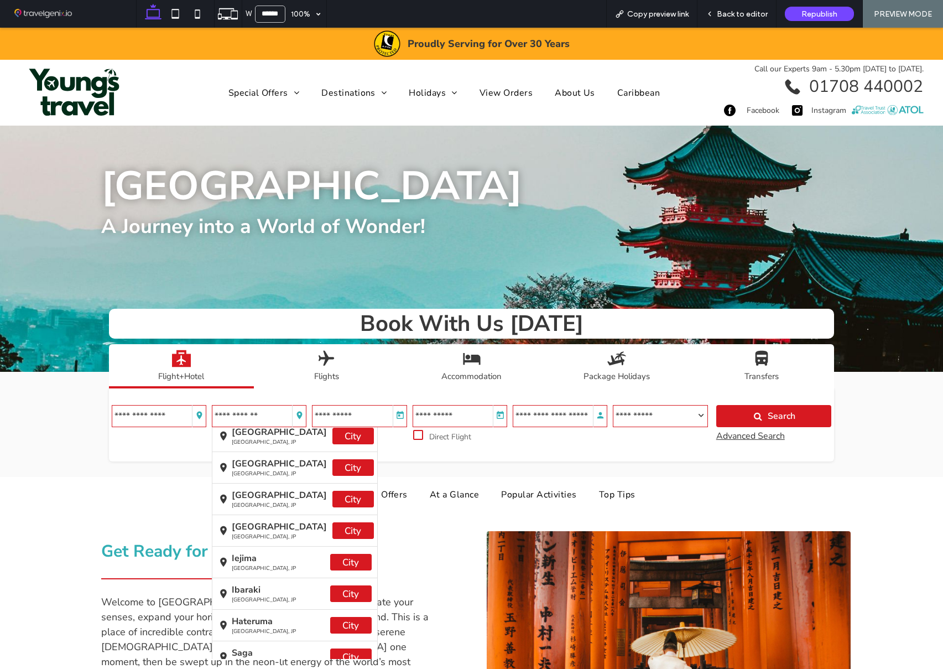
scroll to position [0, 0]
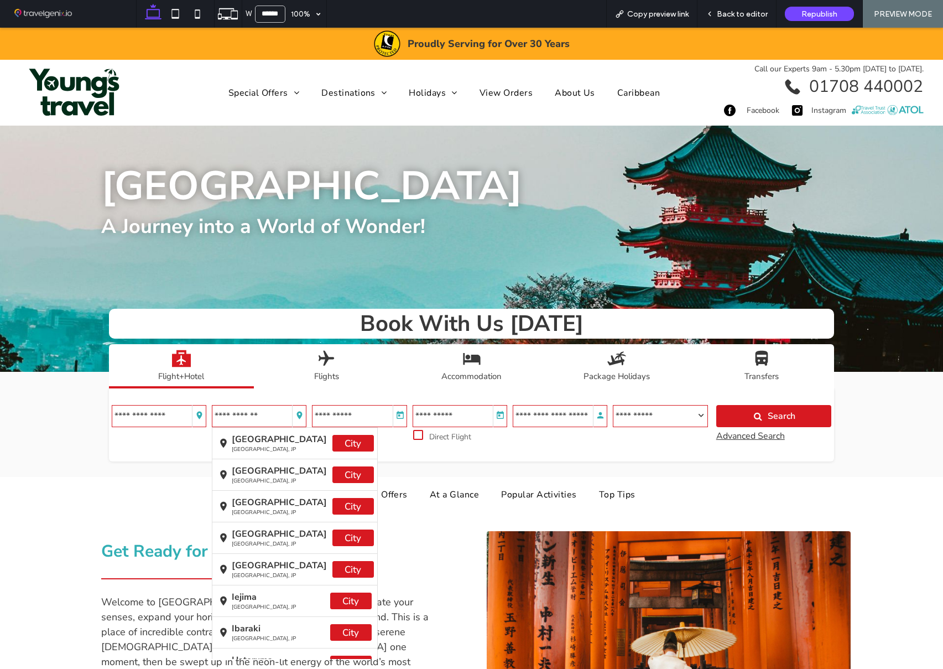
click at [250, 421] on input "Menu" at bounding box center [259, 416] width 95 height 22
type input "*********"
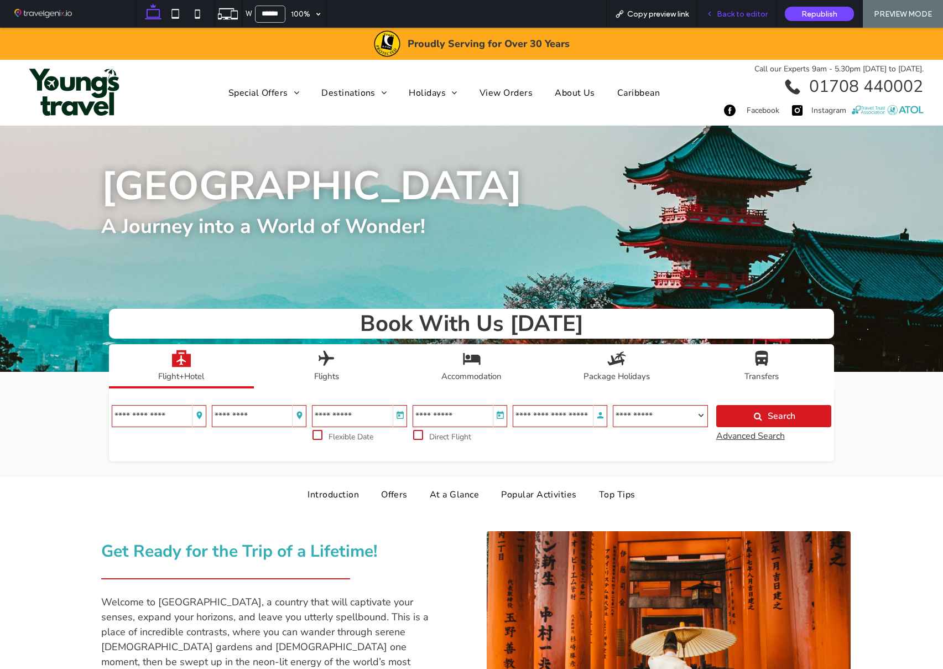
click at [729, 19] on div "Back to editor" at bounding box center [736, 14] width 79 height 28
click at [757, 15] on span "Back to editor" at bounding box center [742, 13] width 51 height 9
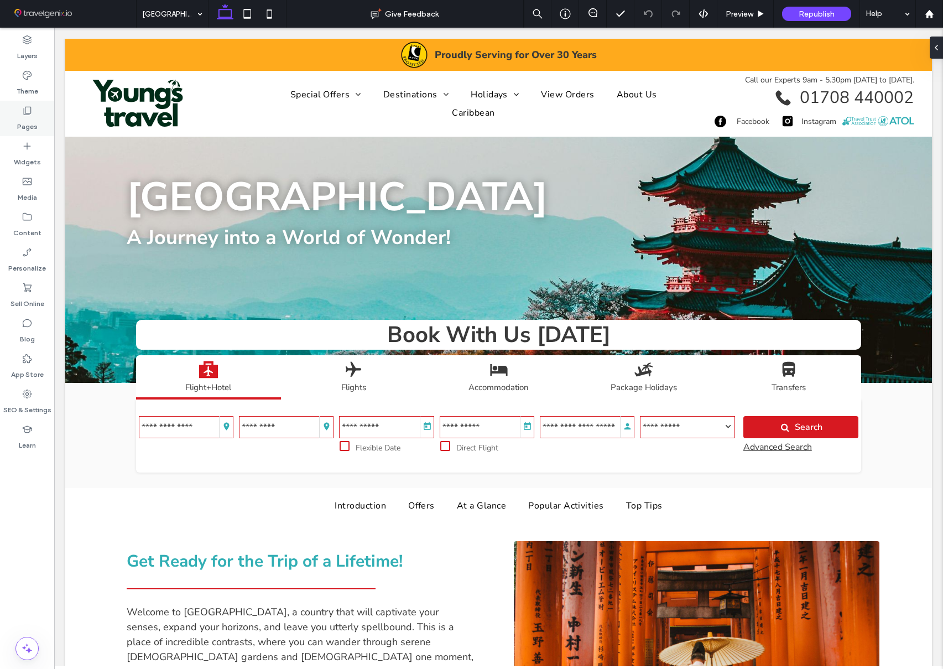
click at [18, 123] on label "Pages" at bounding box center [27, 123] width 20 height 15
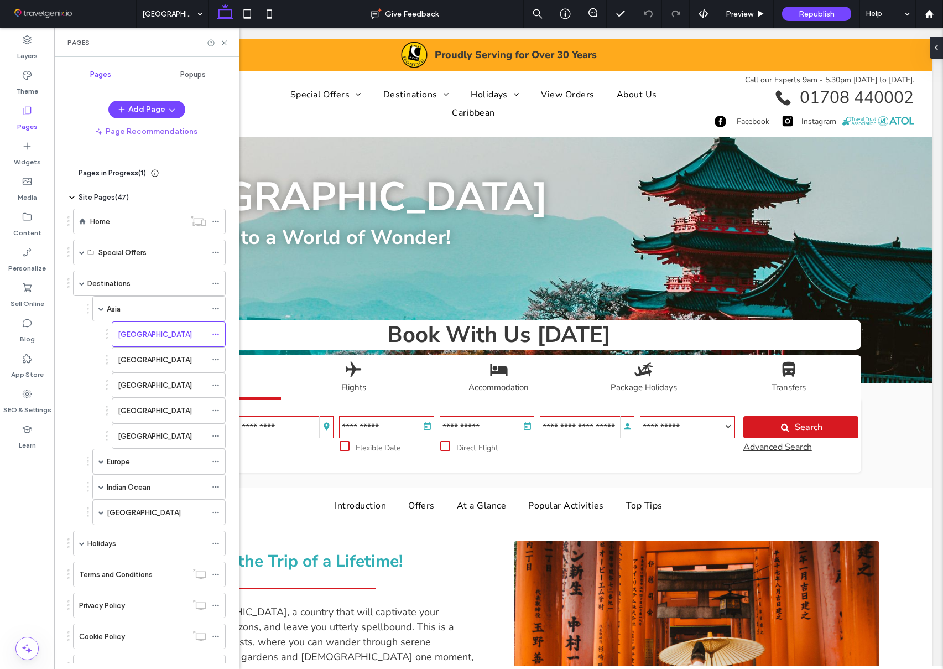
click at [127, 510] on label "[GEOGRAPHIC_DATA]" at bounding box center [144, 512] width 74 height 19
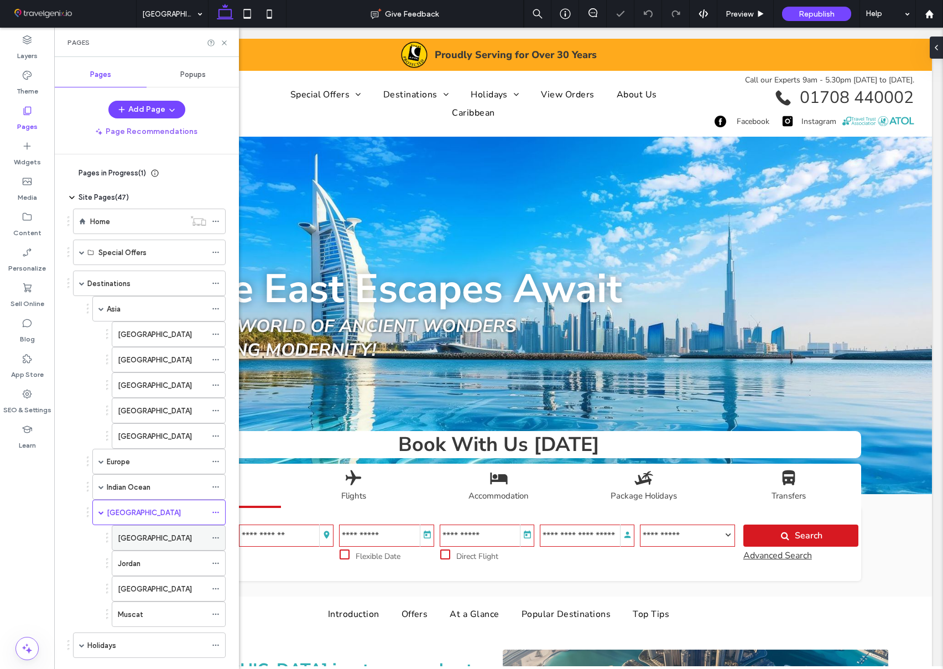
click at [168, 538] on div "[GEOGRAPHIC_DATA]" at bounding box center [162, 538] width 88 height 12
click at [225, 44] on icon at bounding box center [224, 43] width 8 height 8
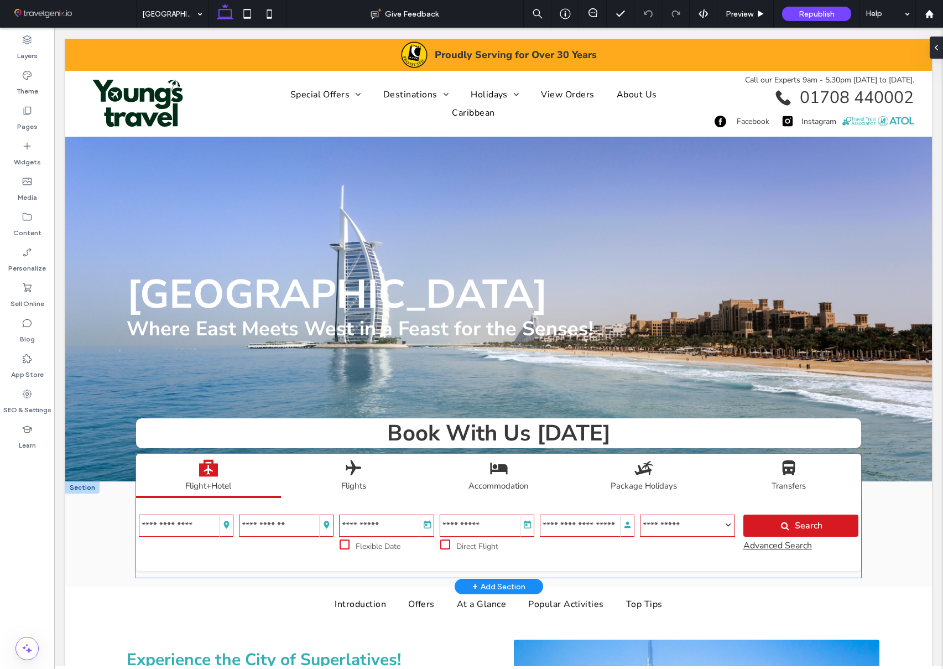
click at [145, 503] on div "Round Trip One Way Multi City Top Locations." at bounding box center [499, 534] width 726 height 73
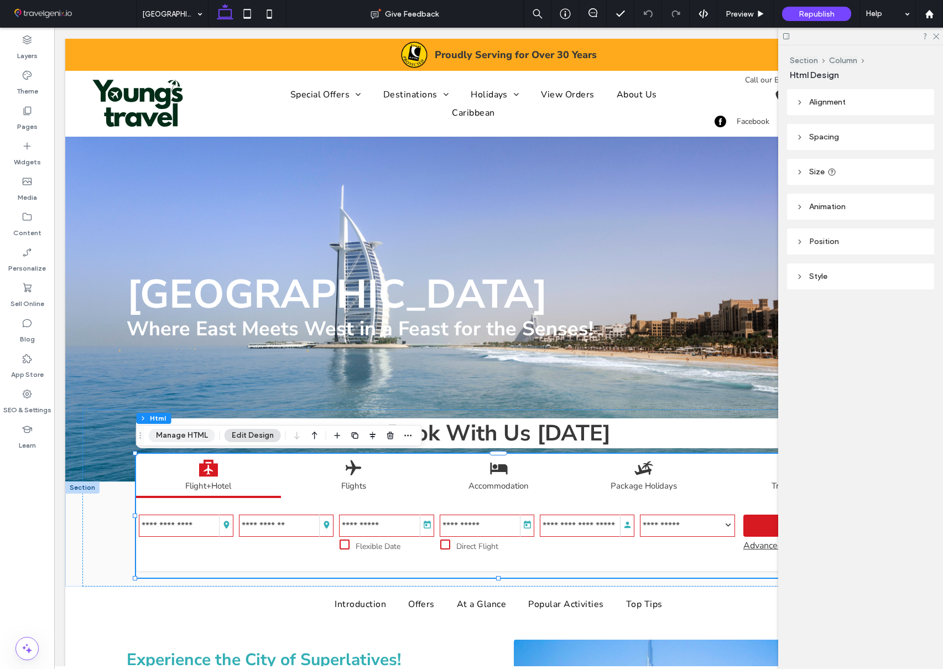
click at [185, 433] on button "Manage HTML" at bounding box center [182, 435] width 66 height 13
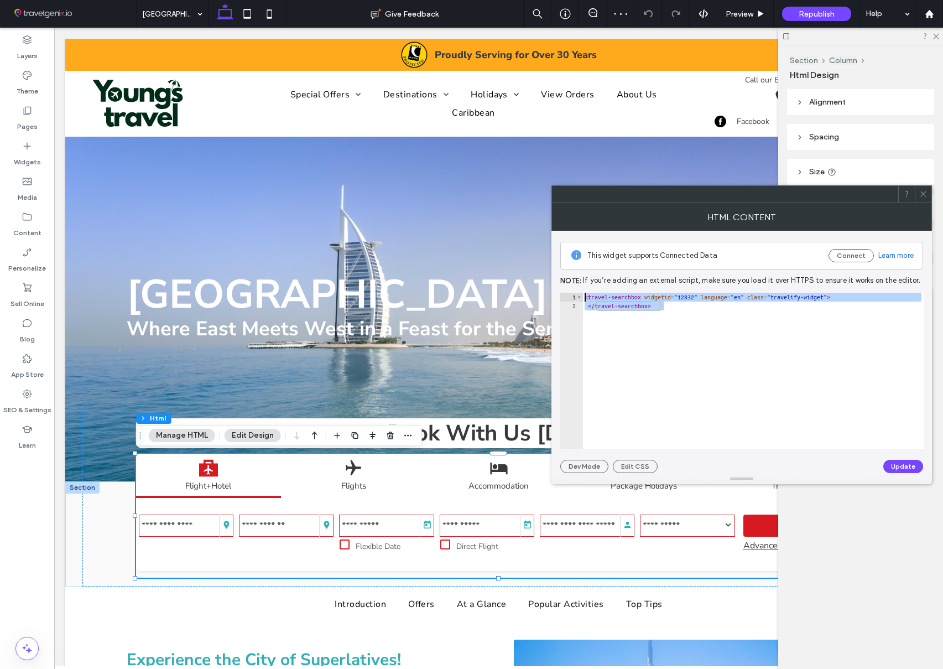
drag, startPoint x: 667, startPoint y: 305, endPoint x: 583, endPoint y: 295, distance: 84.1
click at [583, 295] on div "< travel-searchbox widgetid = "12832" language = "en" class = "travelify-widget…" at bounding box center [752, 380] width 341 height 174
paste textarea "Cursor at row 1"
type textarea "**********"
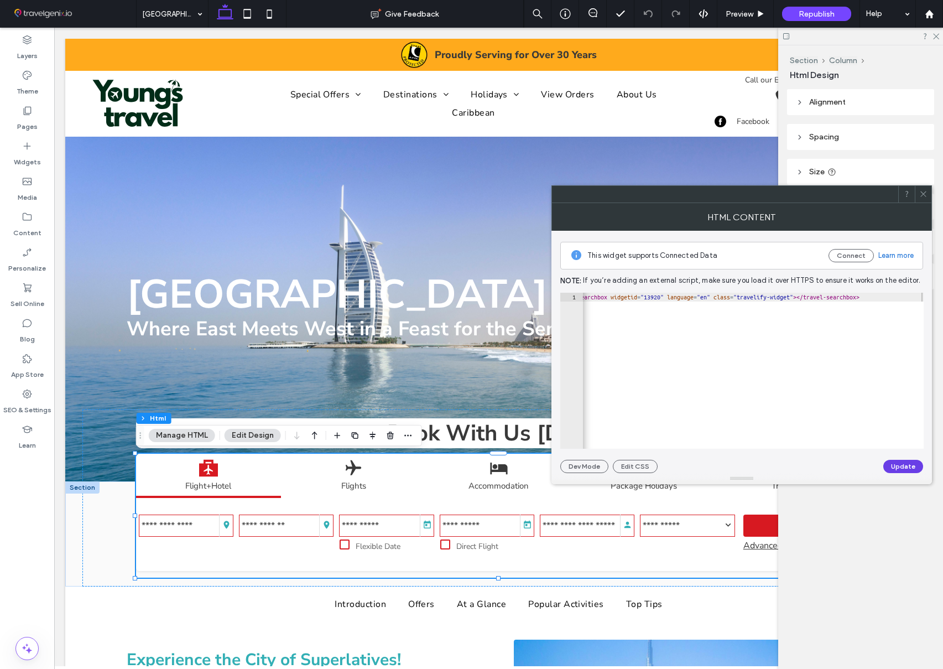
click at [893, 463] on button "Update" at bounding box center [903, 466] width 40 height 13
drag, startPoint x: 925, startPoint y: 190, endPoint x: 830, endPoint y: 173, distance: 96.1
click at [925, 190] on icon at bounding box center [923, 194] width 8 height 8
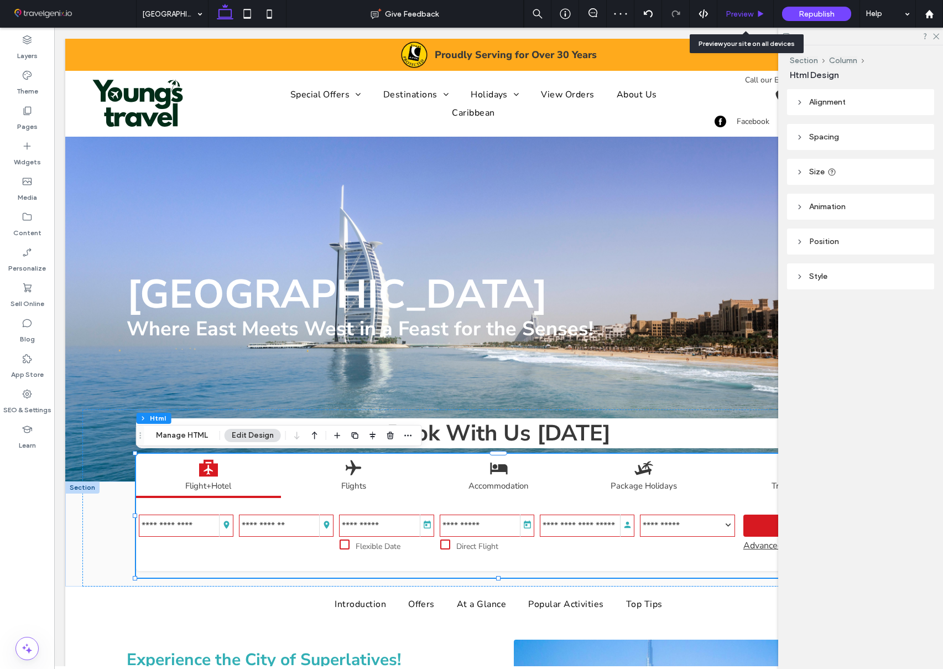
drag, startPoint x: 741, startPoint y: 17, endPoint x: 520, endPoint y: 147, distance: 256.1
click at [741, 17] on span "Preview" at bounding box center [740, 13] width 28 height 9
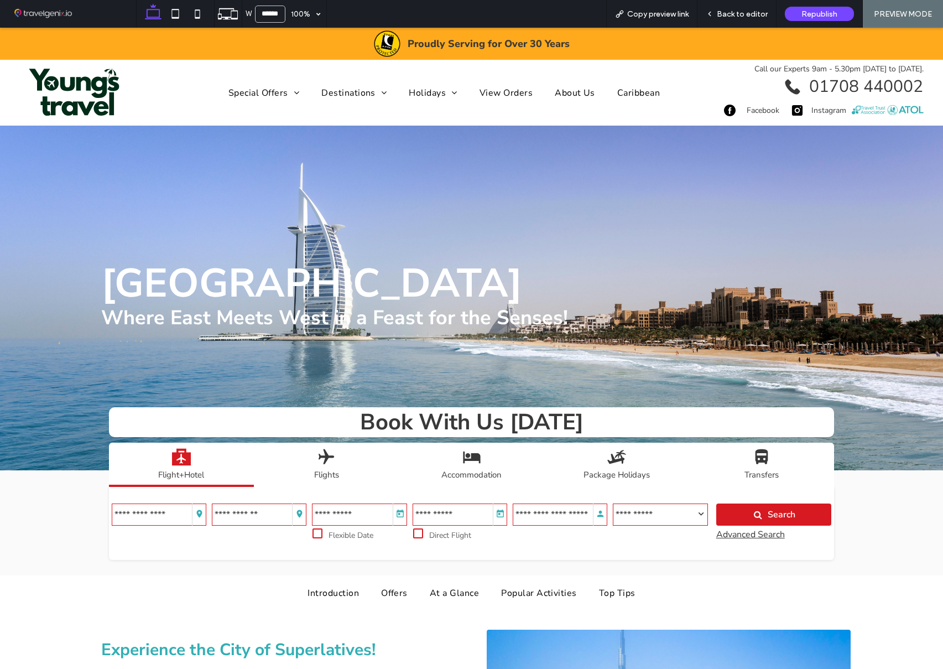
click at [251, 511] on input "Menu" at bounding box center [259, 514] width 95 height 22
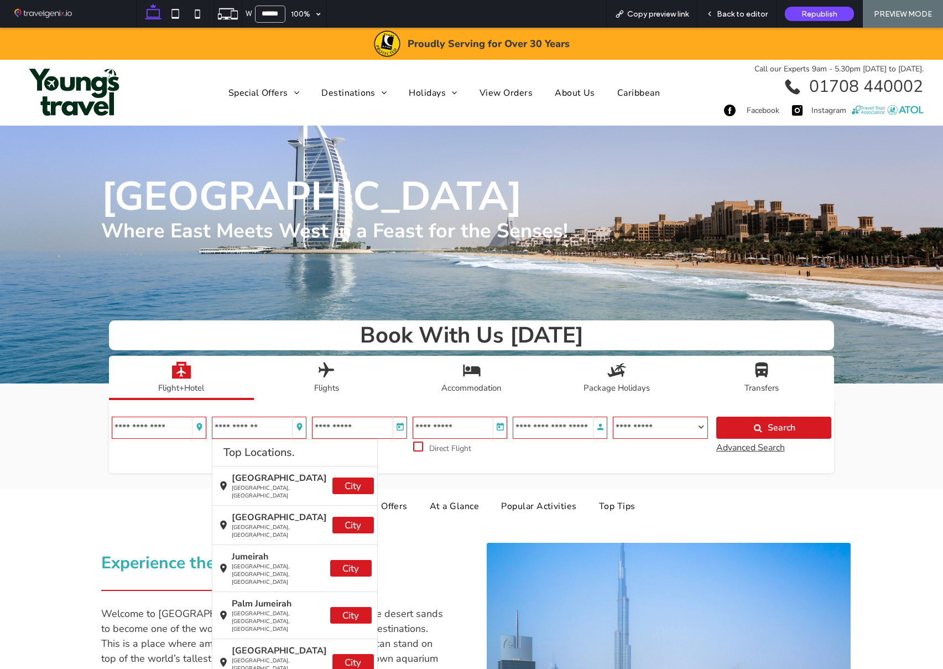
scroll to position [87, 0]
click at [627, 92] on span "Caribbean" at bounding box center [638, 93] width 43 height 18
type input "*********"
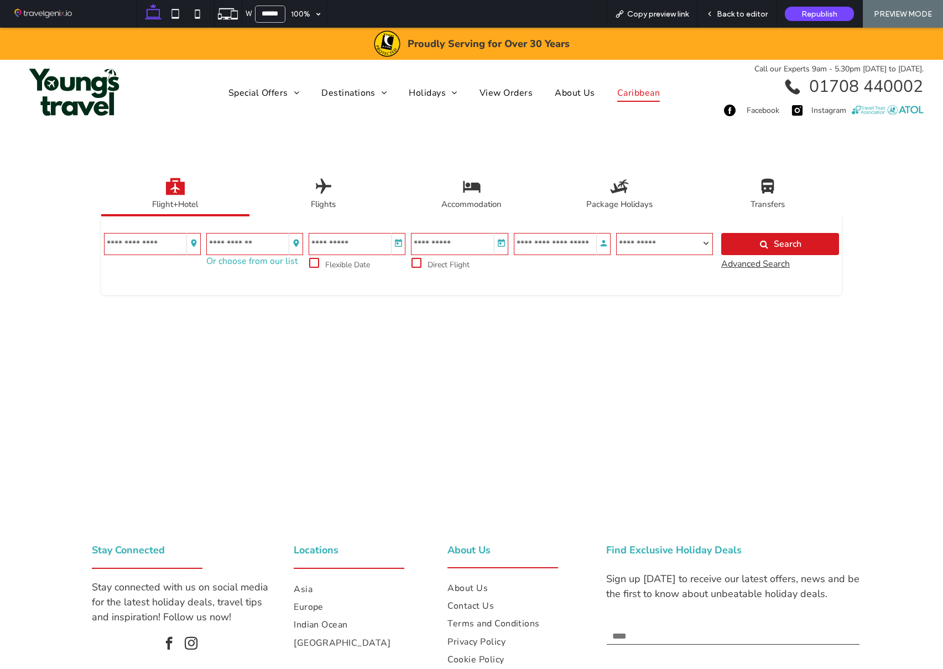
click at [222, 261] on p "Or choose from our list" at bounding box center [252, 261] width 92 height 12
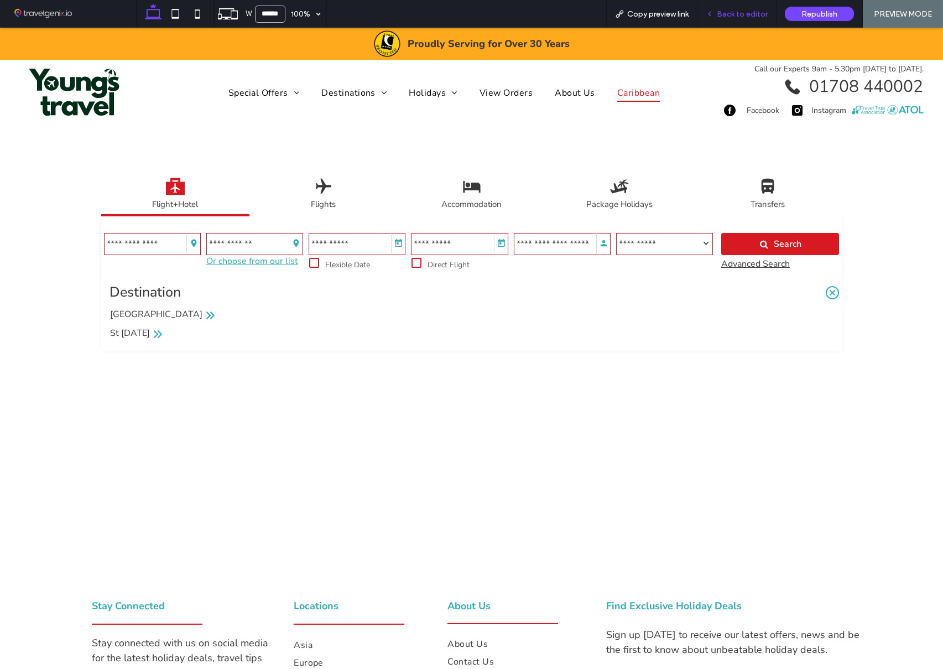
click at [734, 18] on span "Back to editor" at bounding box center [742, 13] width 51 height 9
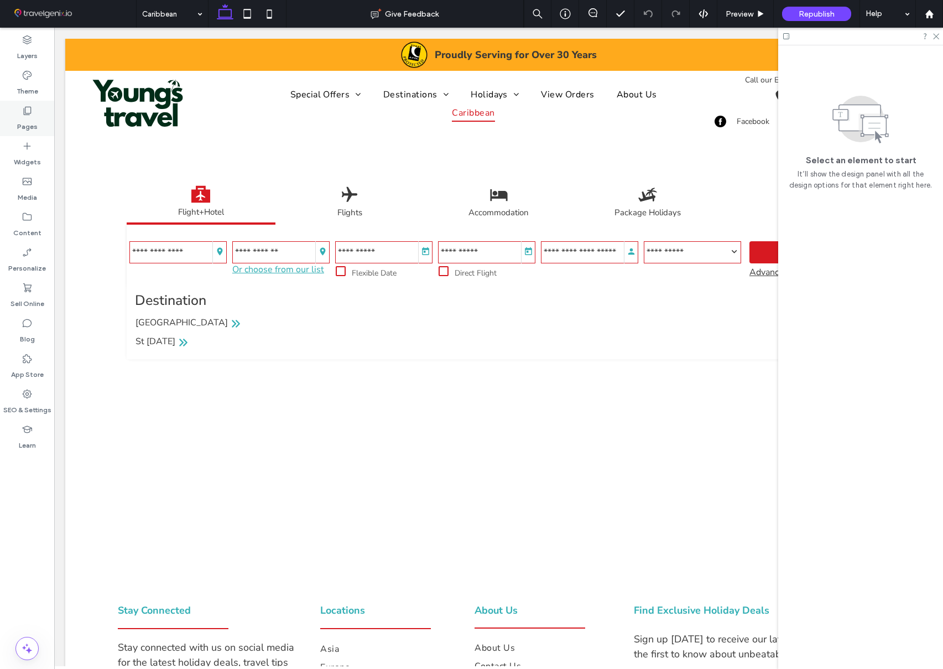
click at [16, 116] on div "Pages" at bounding box center [27, 118] width 54 height 35
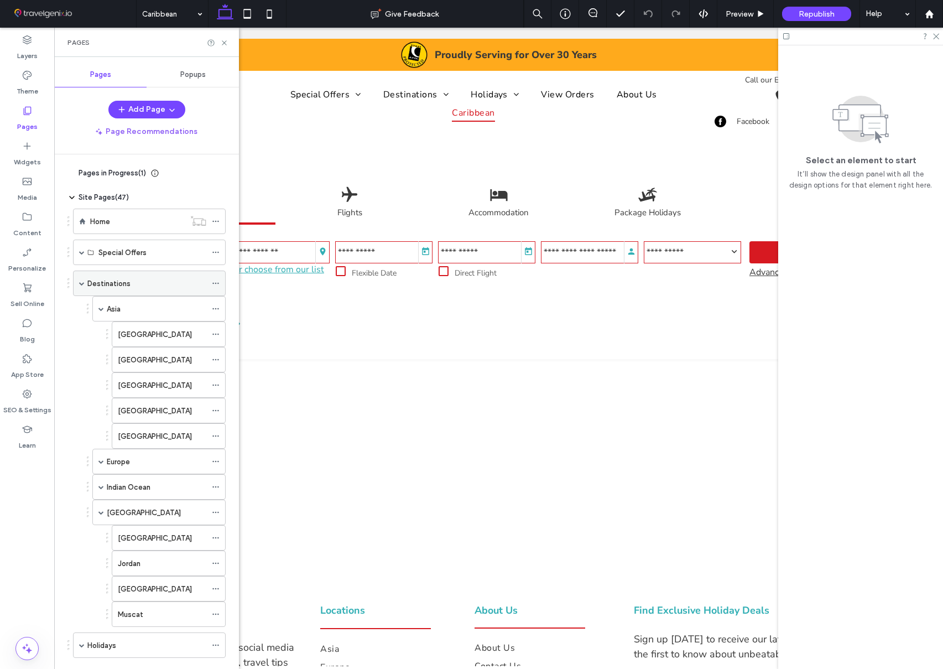
scroll to position [301, 0]
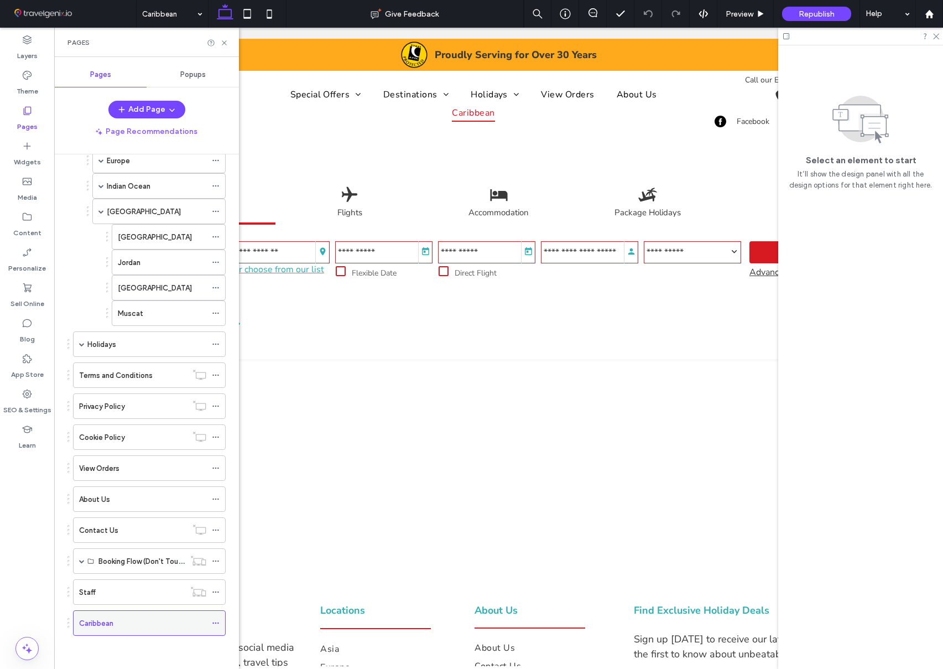
click at [215, 624] on icon at bounding box center [216, 623] width 8 height 8
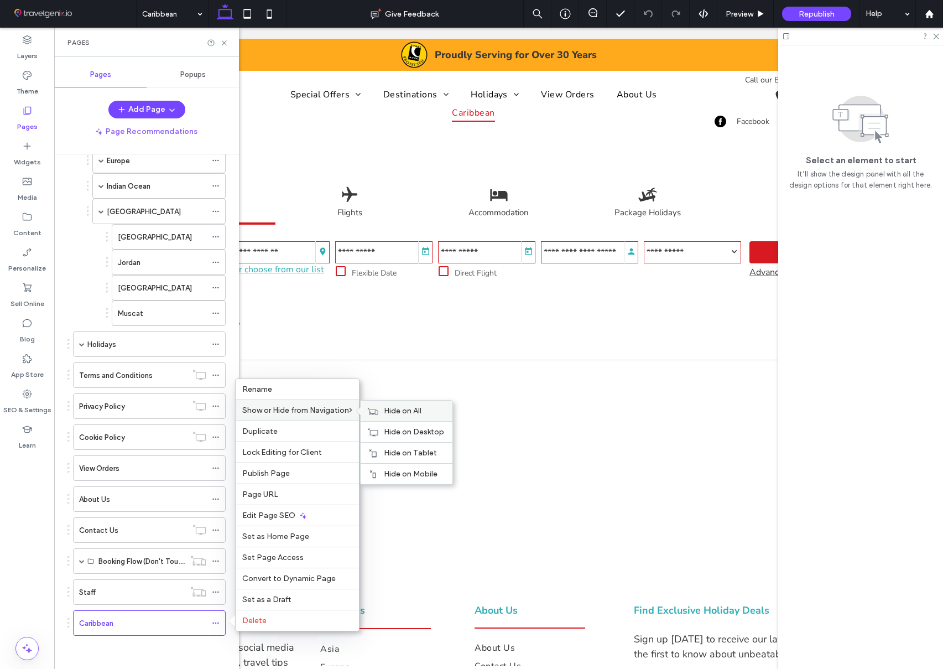
click at [410, 407] on span "Hide on All" at bounding box center [403, 410] width 38 height 9
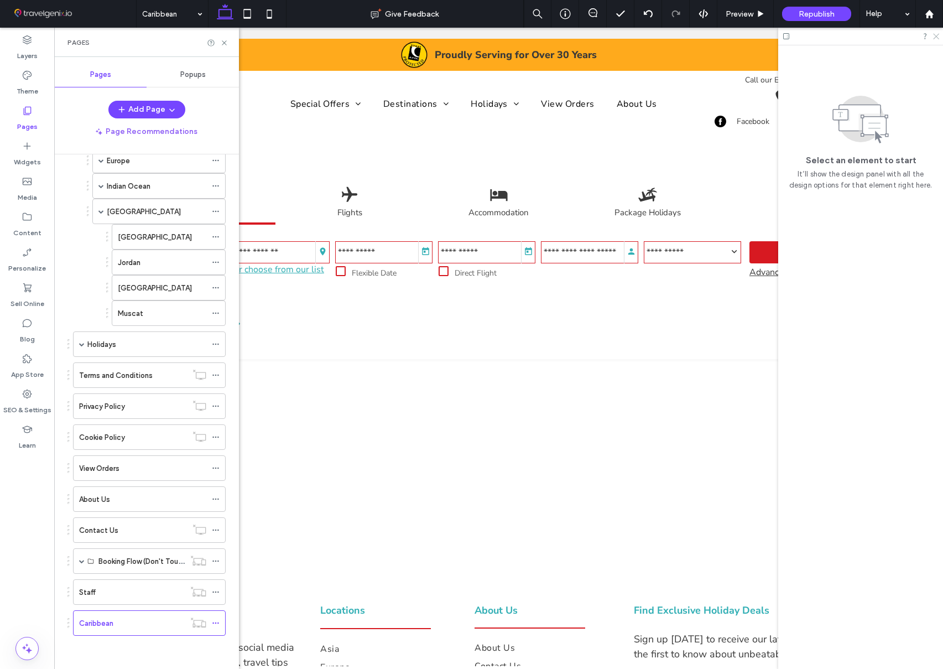
click at [936, 37] on icon at bounding box center [935, 35] width 7 height 7
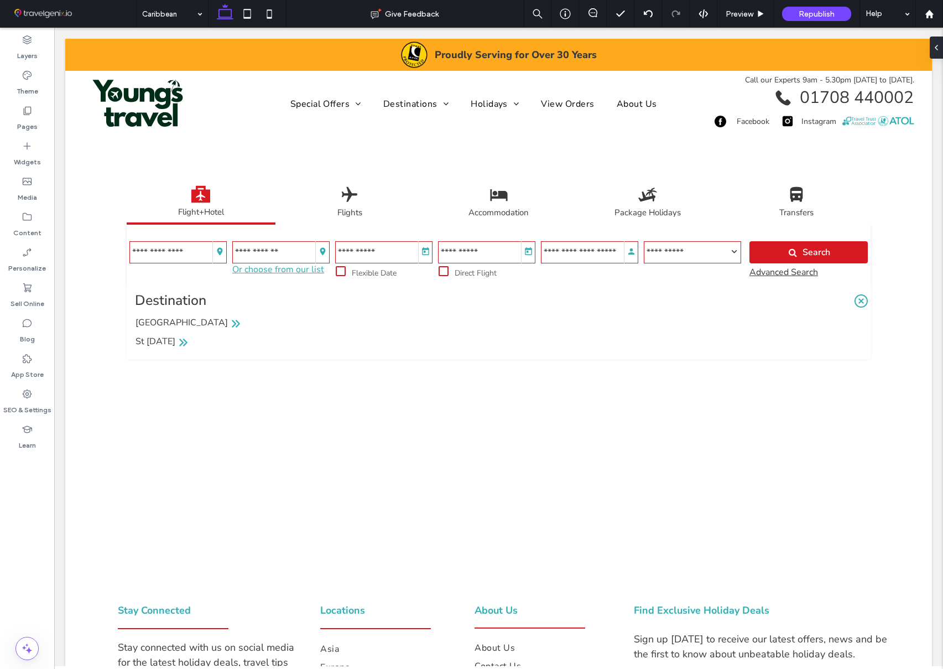
scroll to position [5, 0]
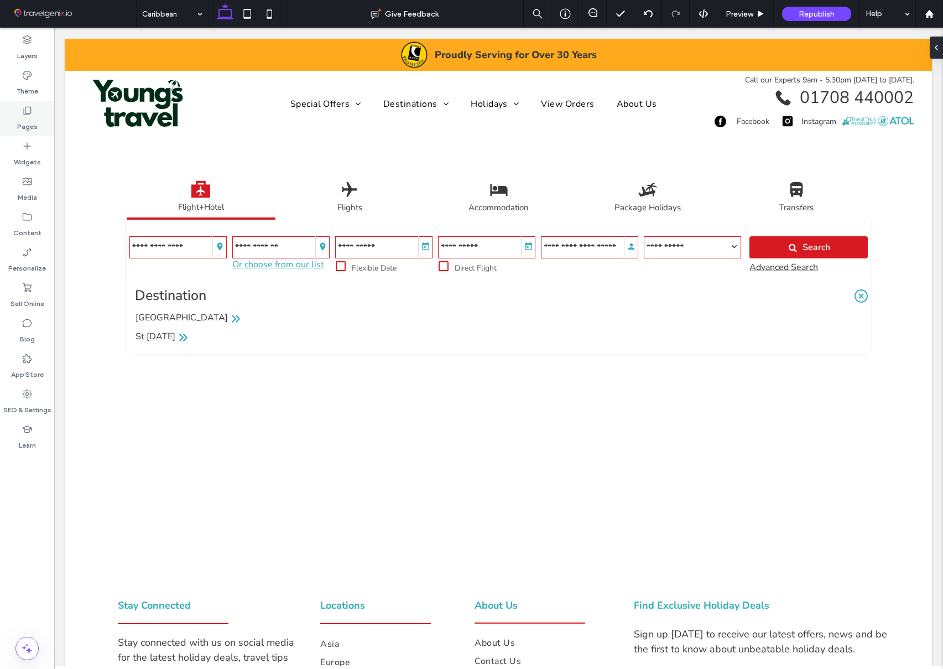
click at [28, 114] on icon at bounding box center [27, 110] width 11 height 11
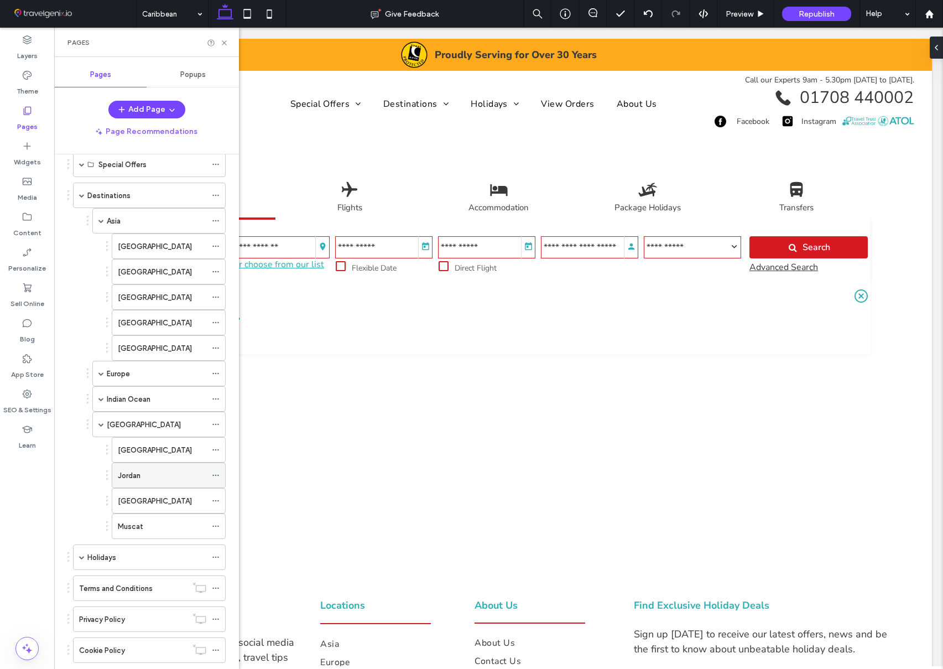
scroll to position [88, 0]
click at [103, 397] on span at bounding box center [101, 398] width 6 height 6
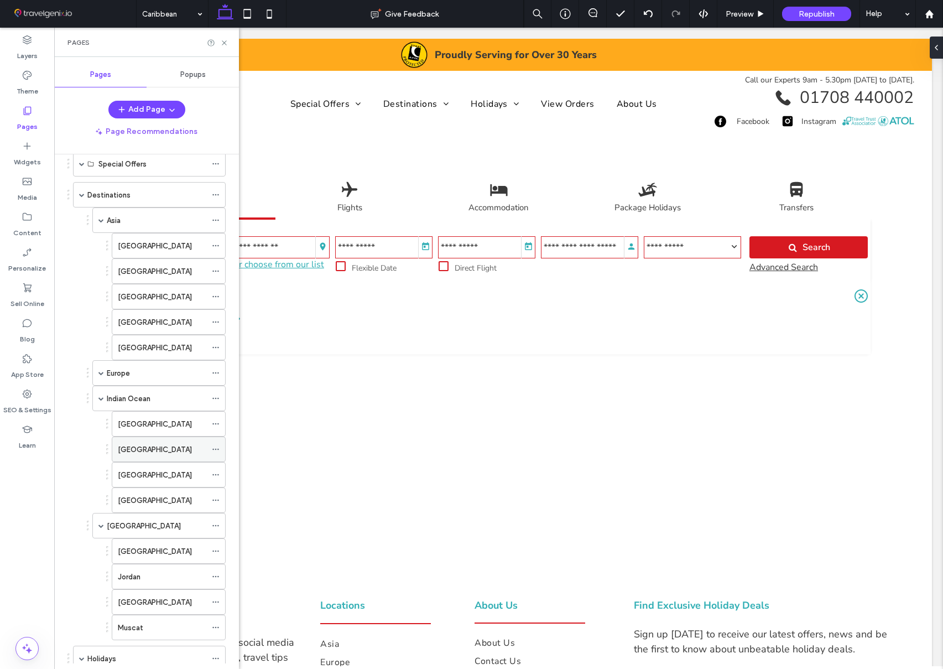
click at [156, 446] on div "[GEOGRAPHIC_DATA]" at bounding box center [162, 450] width 88 height 12
click at [224, 41] on div "Mauritius Give Feedback Preview Republish Help Design Panel Site Comments Team …" at bounding box center [471, 334] width 943 height 669
click at [224, 41] on use at bounding box center [224, 42] width 4 height 4
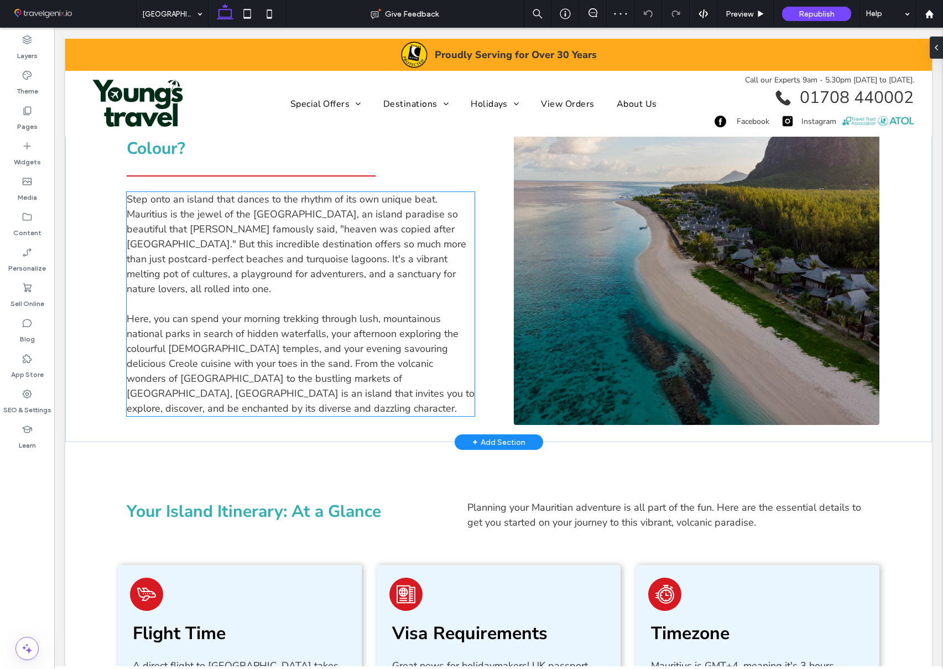
scroll to position [542, 0]
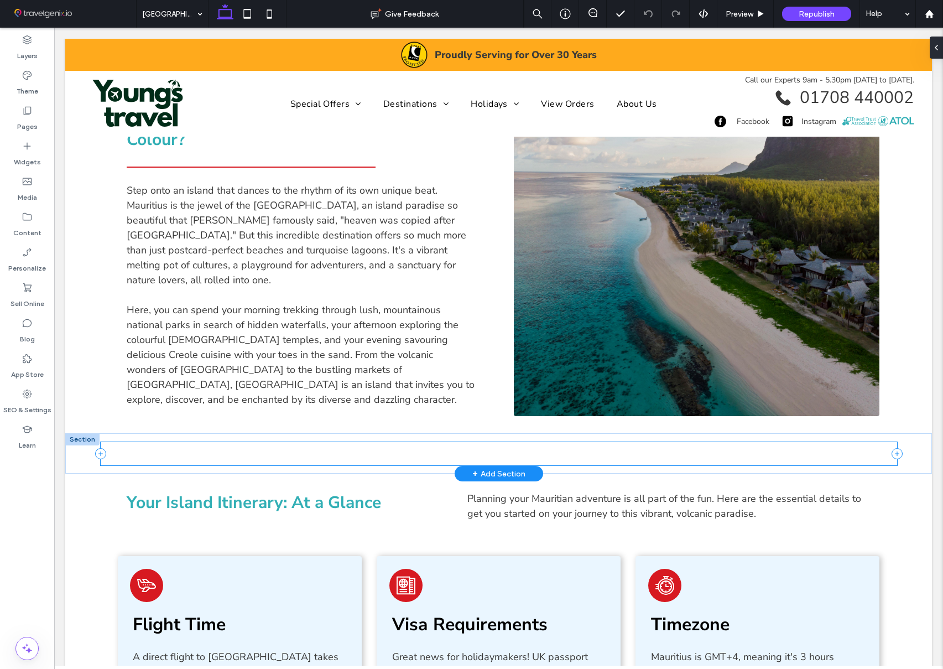
click at [414, 442] on div at bounding box center [499, 453] width 796 height 23
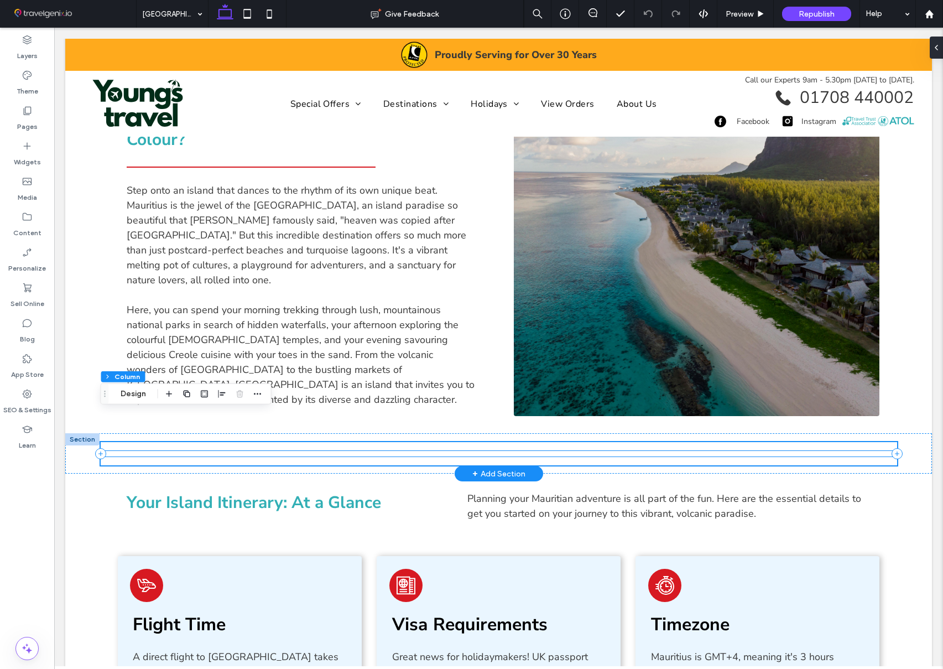
click at [396, 451] on div at bounding box center [499, 454] width 796 height 6
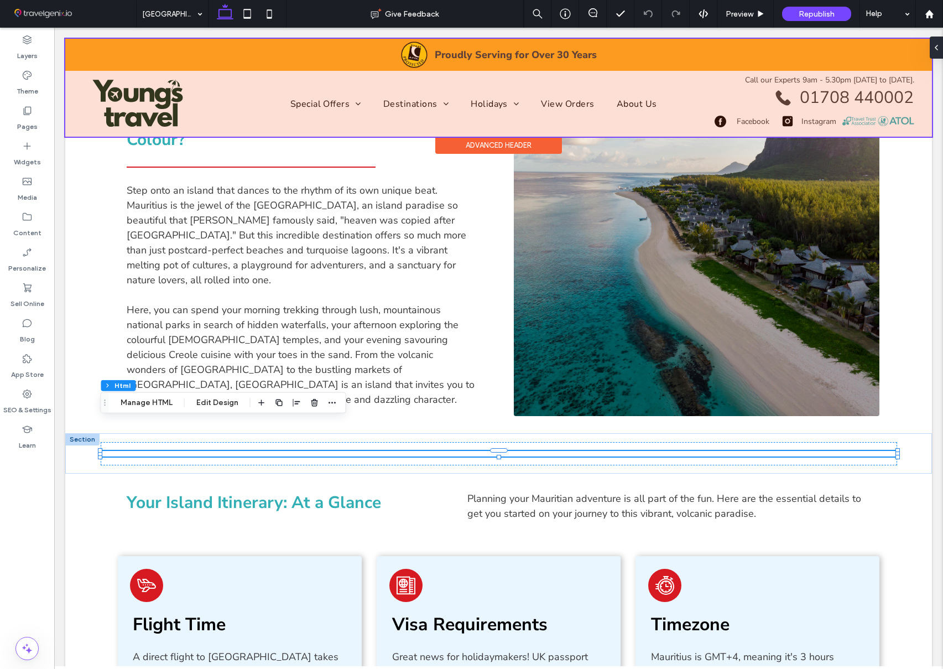
click at [152, 97] on div at bounding box center [498, 88] width 867 height 98
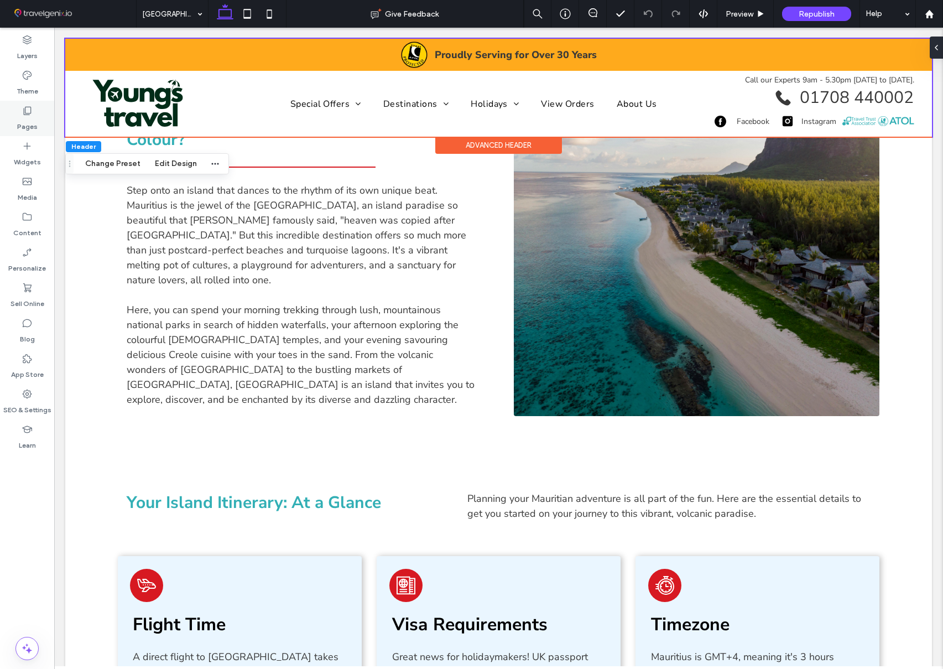
click at [33, 118] on label "Pages" at bounding box center [27, 123] width 20 height 15
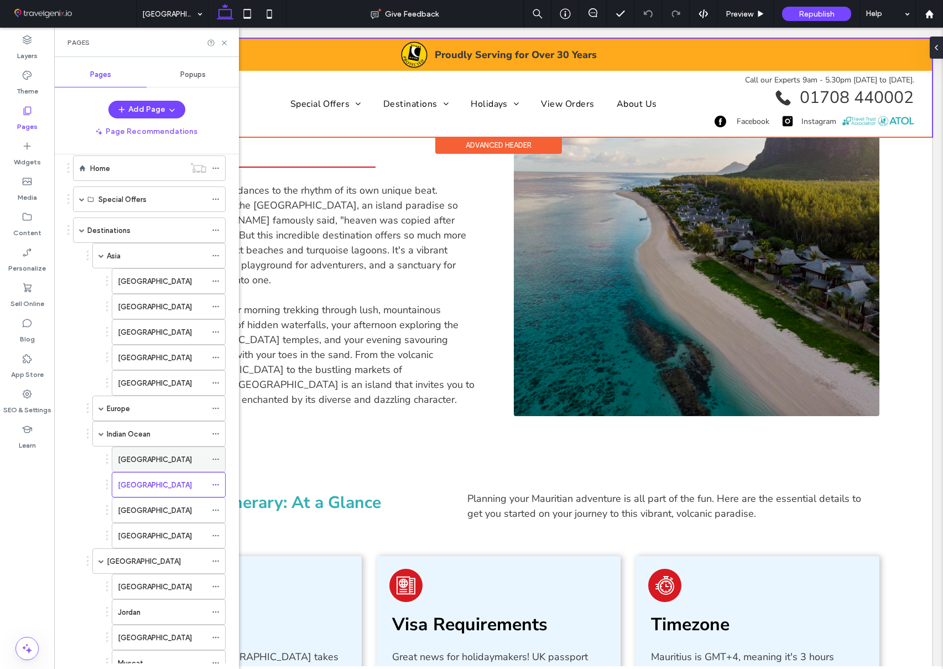
scroll to position [70, 0]
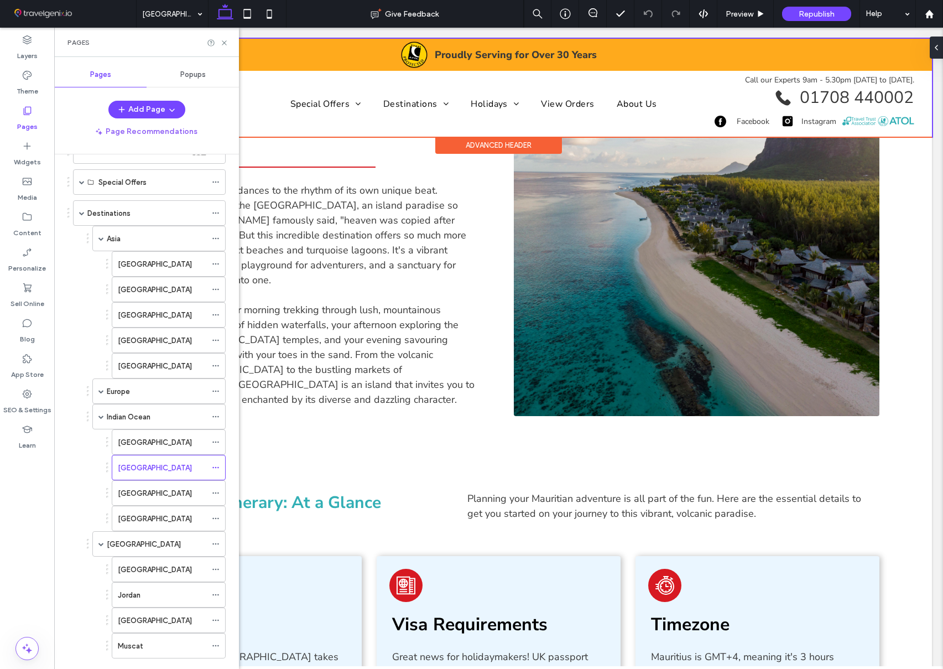
click at [148, 564] on div "[GEOGRAPHIC_DATA]" at bounding box center [162, 570] width 88 height 12
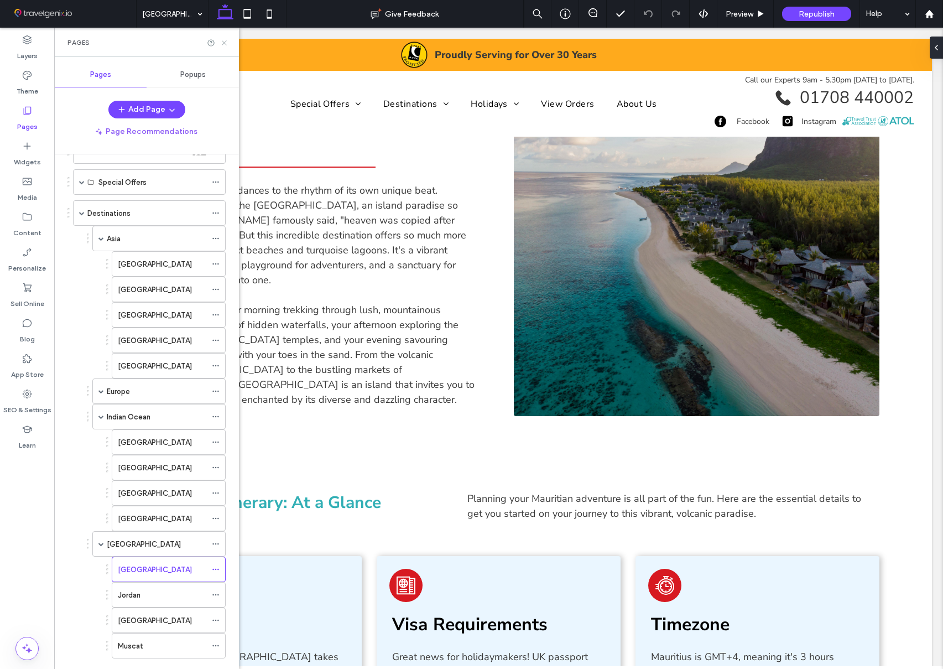
click at [223, 44] on div "Dubai Give Feedback Preview Republish Help Design Panel Site Comments Team & Cl…" at bounding box center [471, 334] width 943 height 669
click at [228, 44] on div "Pages" at bounding box center [146, 42] width 185 height 29
click at [225, 43] on icon at bounding box center [224, 43] width 8 height 8
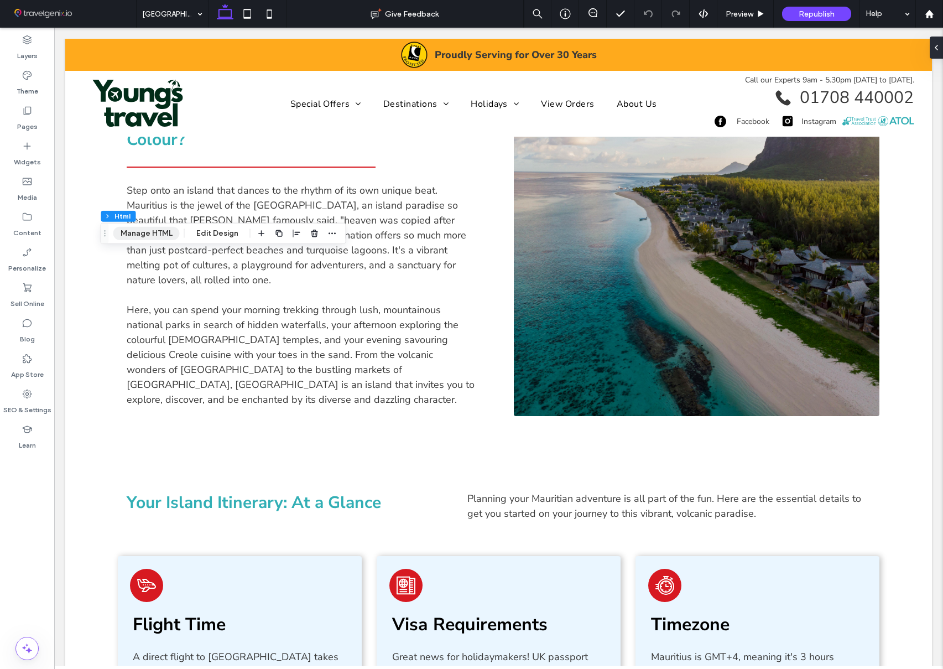
click at [156, 230] on button "Manage HTML" at bounding box center [146, 233] width 66 height 13
